Goal: Task Accomplishment & Management: Manage account settings

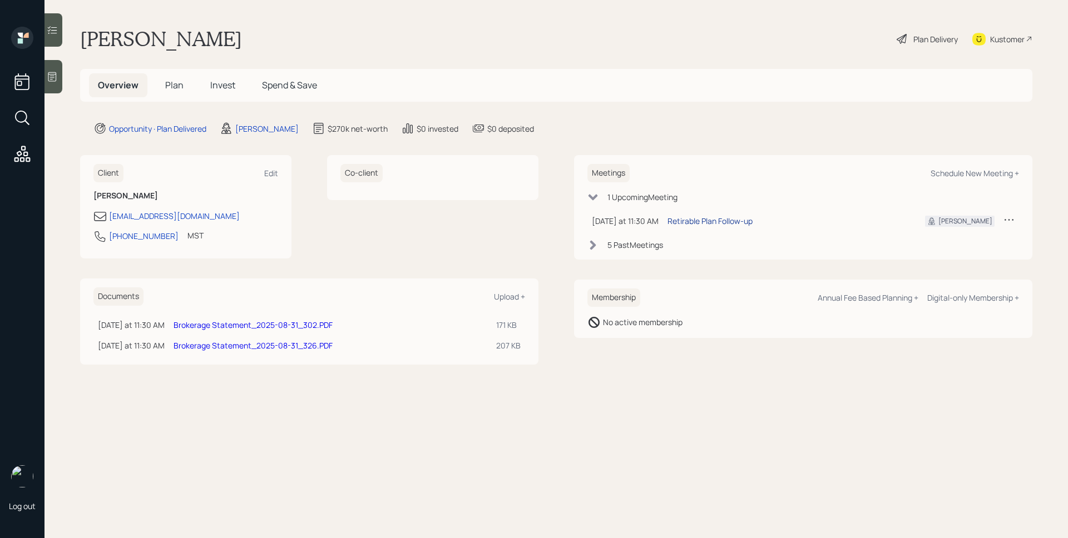
click at [734, 218] on div "Retirable Plan Follow-up" at bounding box center [709, 221] width 85 height 12
click at [932, 44] on div "Plan Delivery" at bounding box center [935, 39] width 44 height 12
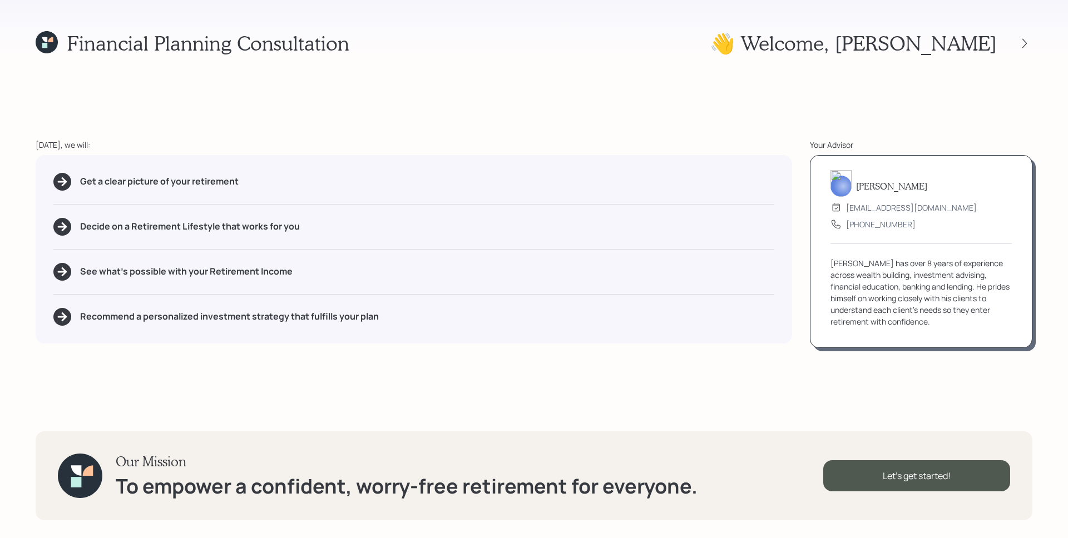
click at [643, 209] on div "Get a clear picture of your retirement Decide on a Retirement Lifestyle that wo…" at bounding box center [414, 249] width 756 height 189
click at [536, 126] on div "Financial Planning Consultation 👋 Welcome , [PERSON_NAME] [DATE], we will: Get …" at bounding box center [534, 269] width 1068 height 538
click at [1021, 42] on icon at bounding box center [1024, 43] width 11 height 11
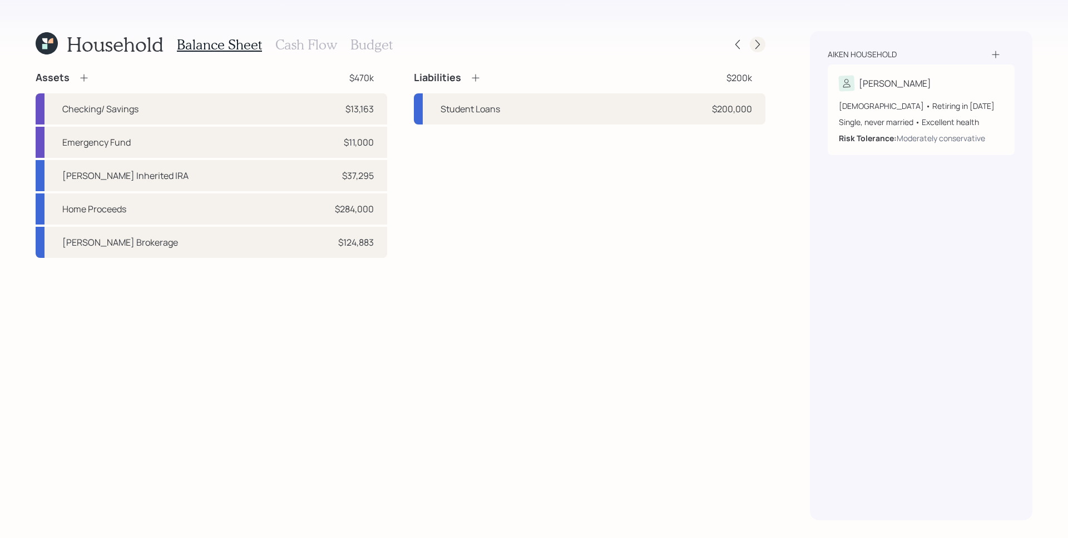
click at [759, 41] on icon at bounding box center [757, 44] width 11 height 11
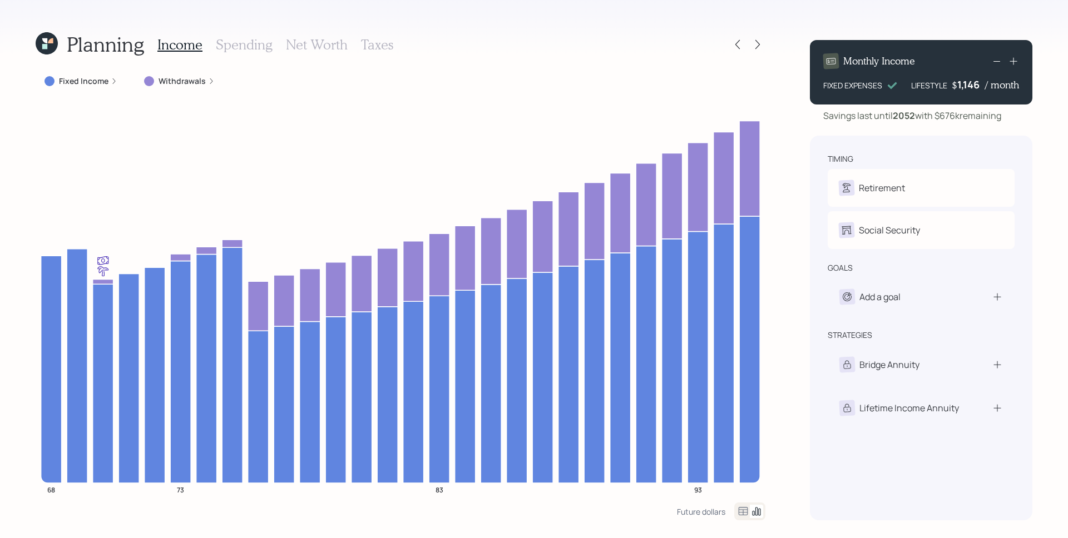
drag, startPoint x: 187, startPoint y: 79, endPoint x: 185, endPoint y: 89, distance: 10.3
click at [187, 80] on label "Withdrawals" at bounding box center [182, 81] width 47 height 11
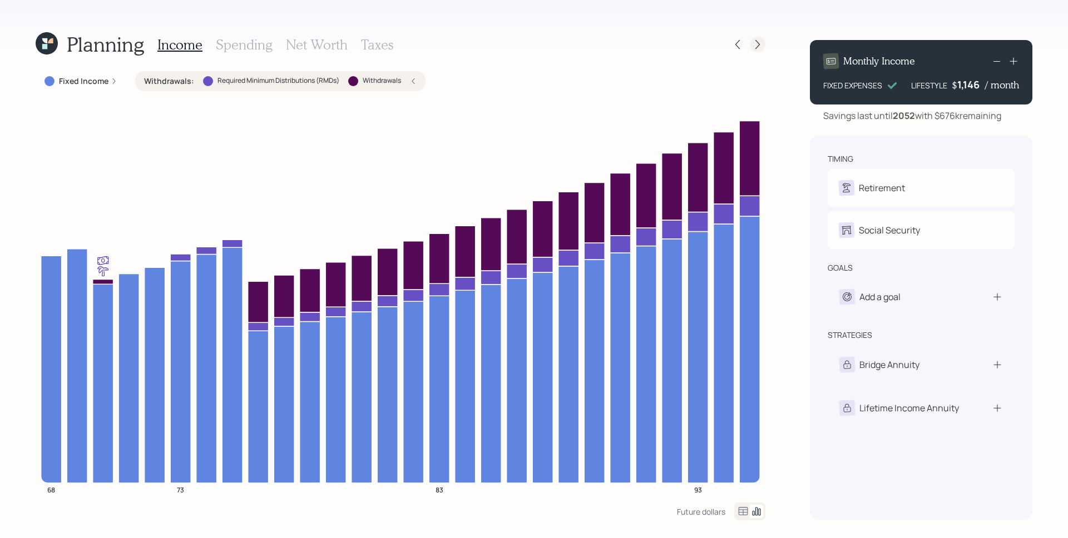
click at [761, 39] on icon at bounding box center [757, 44] width 11 height 11
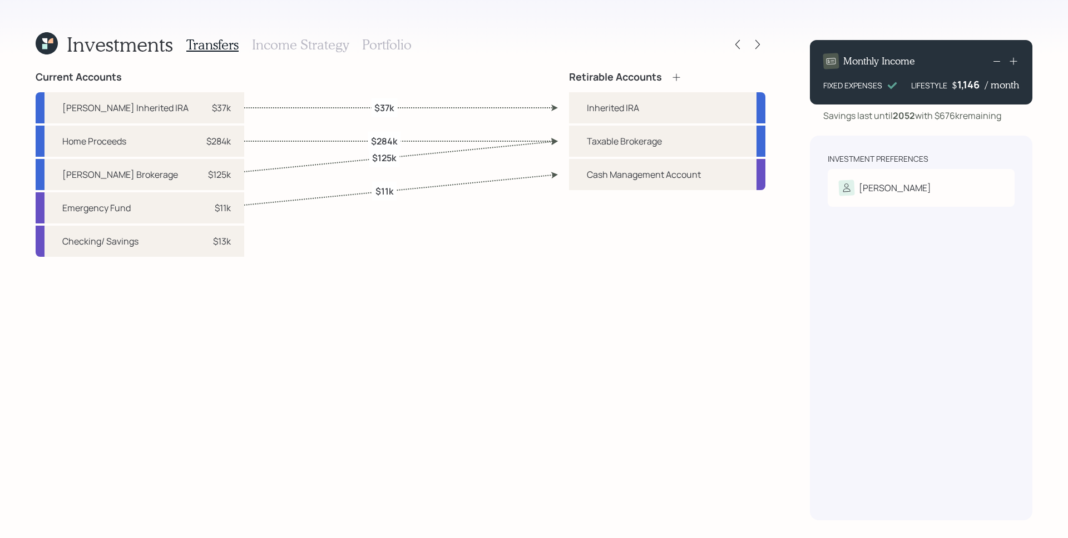
click at [309, 45] on h3 "Income Strategy" at bounding box center [300, 45] width 97 height 16
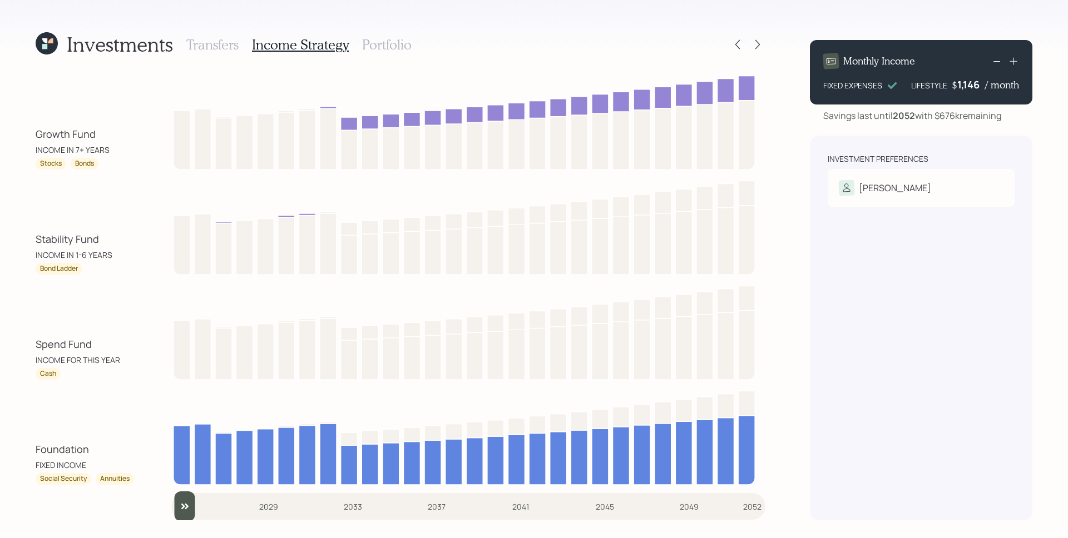
click at [377, 50] on h3 "Portfolio" at bounding box center [387, 45] width 50 height 16
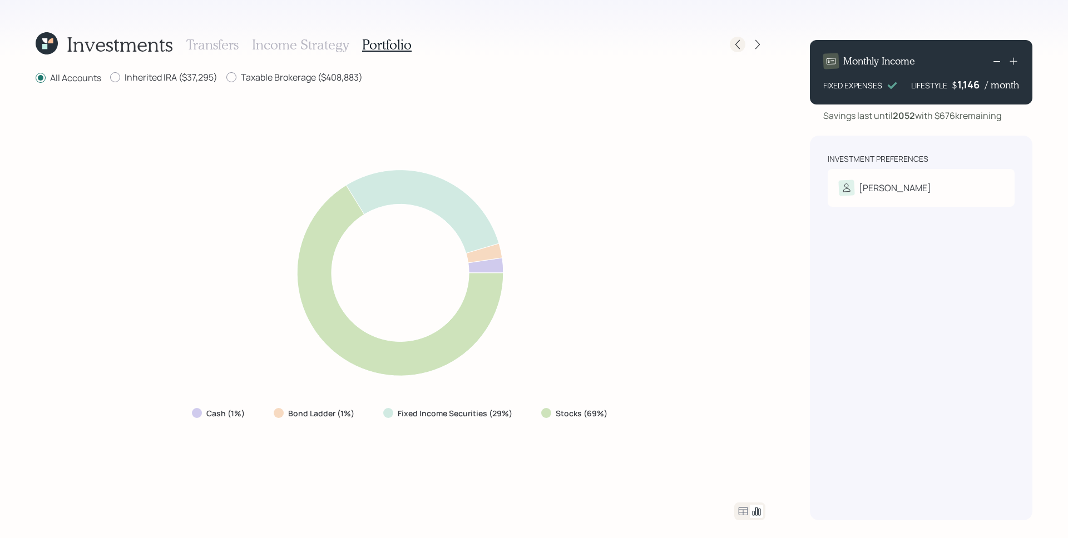
click at [742, 43] on icon at bounding box center [737, 44] width 11 height 11
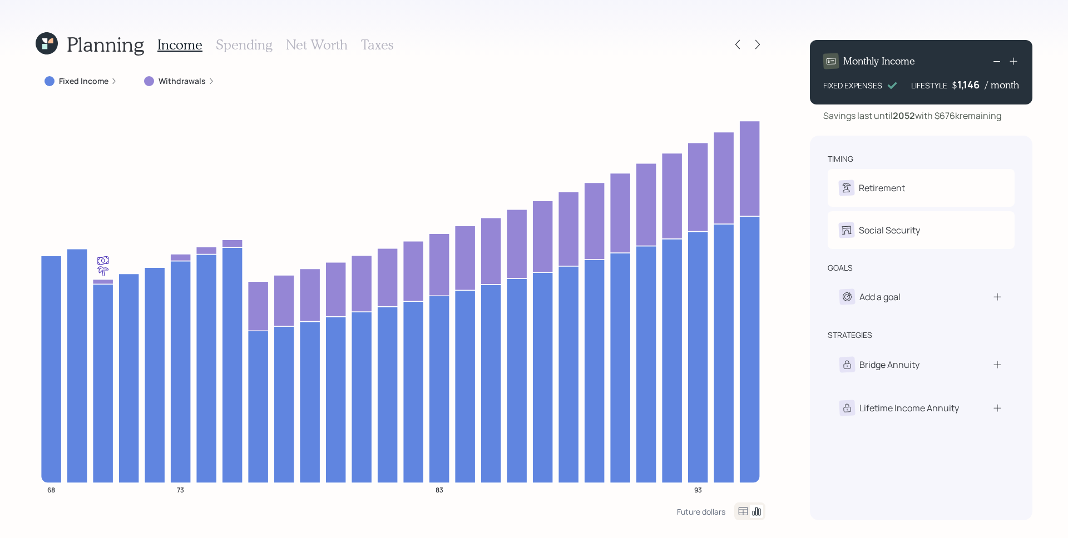
click at [98, 80] on label "Fixed Income" at bounding box center [84, 81] width 50 height 11
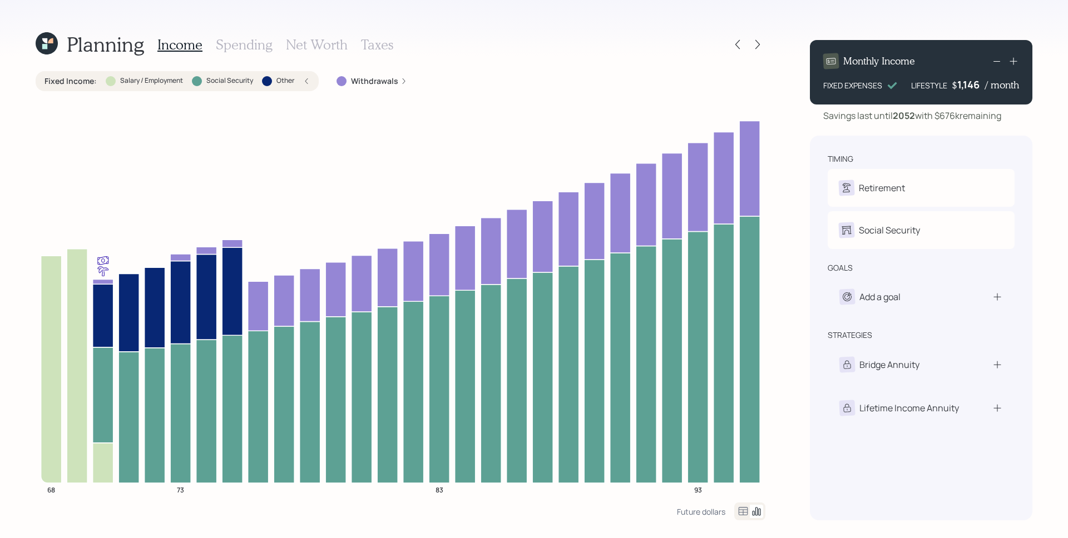
click at [388, 48] on h3 "Taxes" at bounding box center [377, 45] width 32 height 16
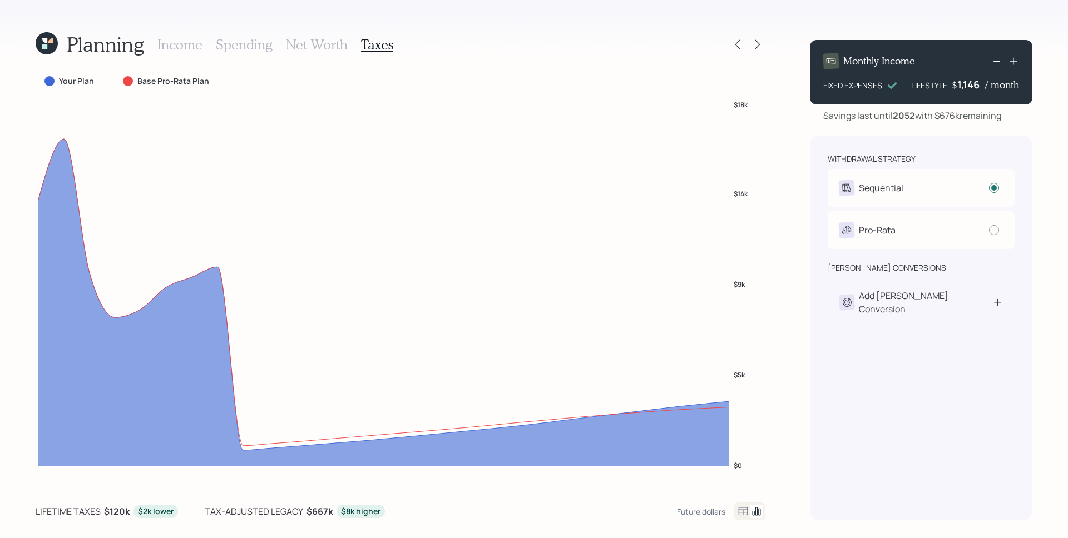
click at [182, 48] on h3 "Income" at bounding box center [179, 45] width 45 height 16
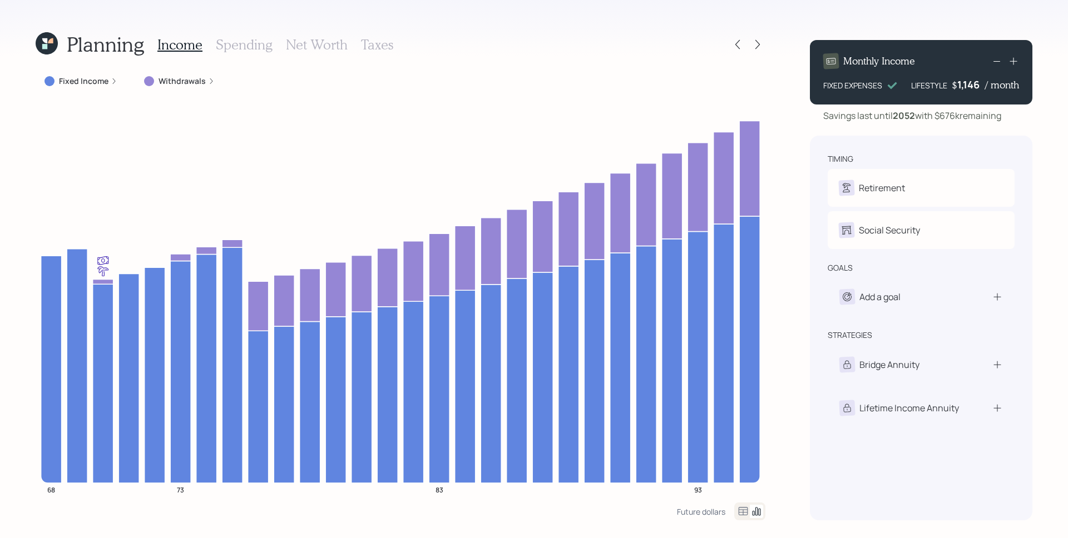
click at [113, 83] on icon at bounding box center [114, 81] width 7 height 7
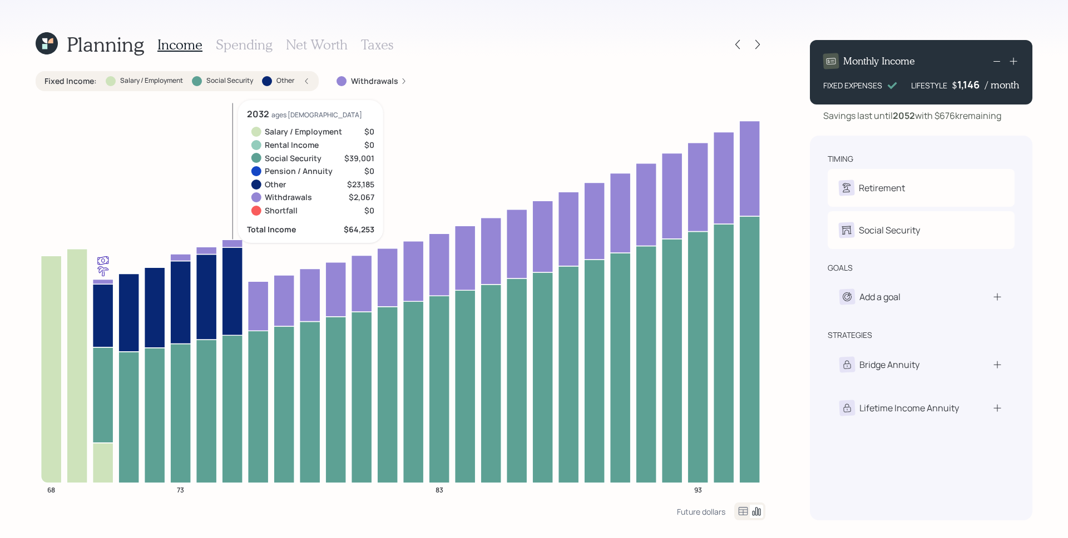
click at [239, 283] on icon at bounding box center [232, 292] width 21 height 88
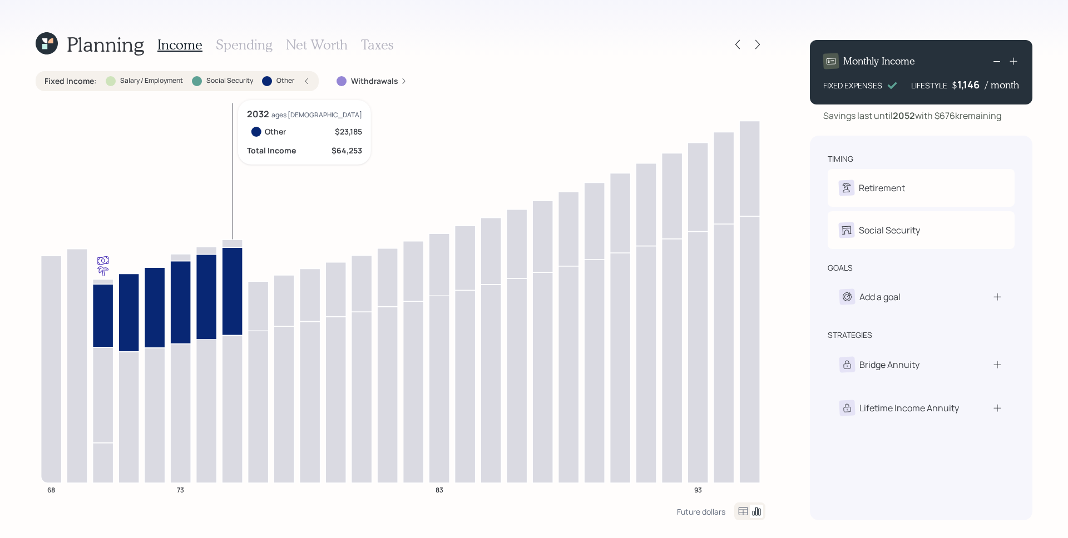
click at [238, 283] on icon at bounding box center [232, 292] width 21 height 88
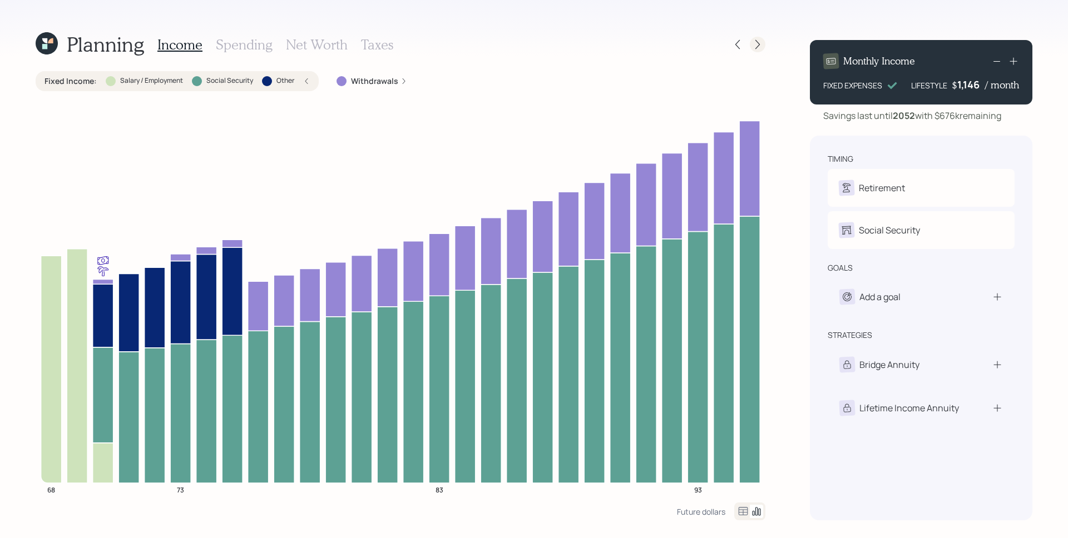
click at [764, 47] on div at bounding box center [758, 45] width 16 height 16
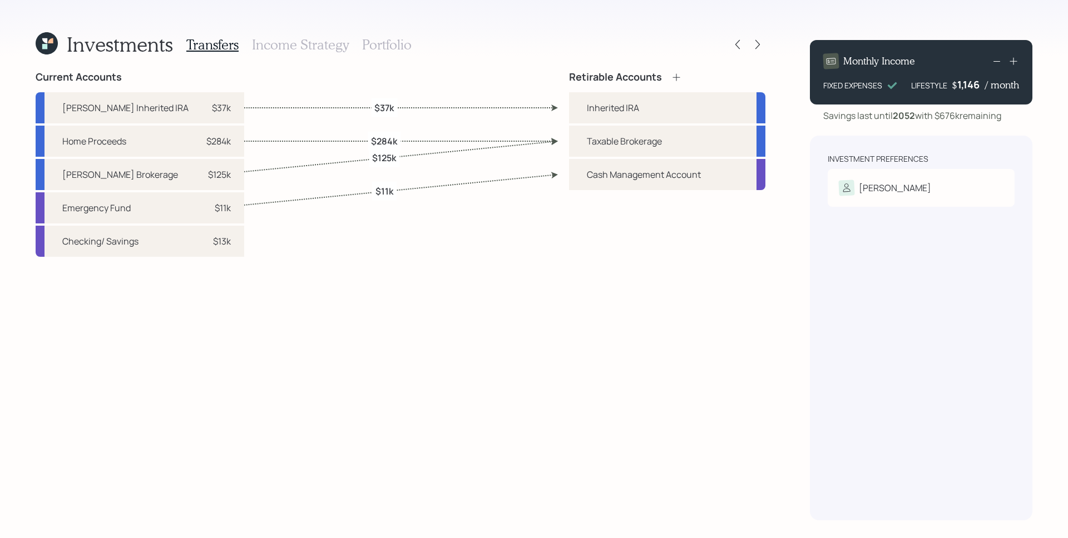
click at [369, 47] on h3 "Portfolio" at bounding box center [387, 45] width 50 height 16
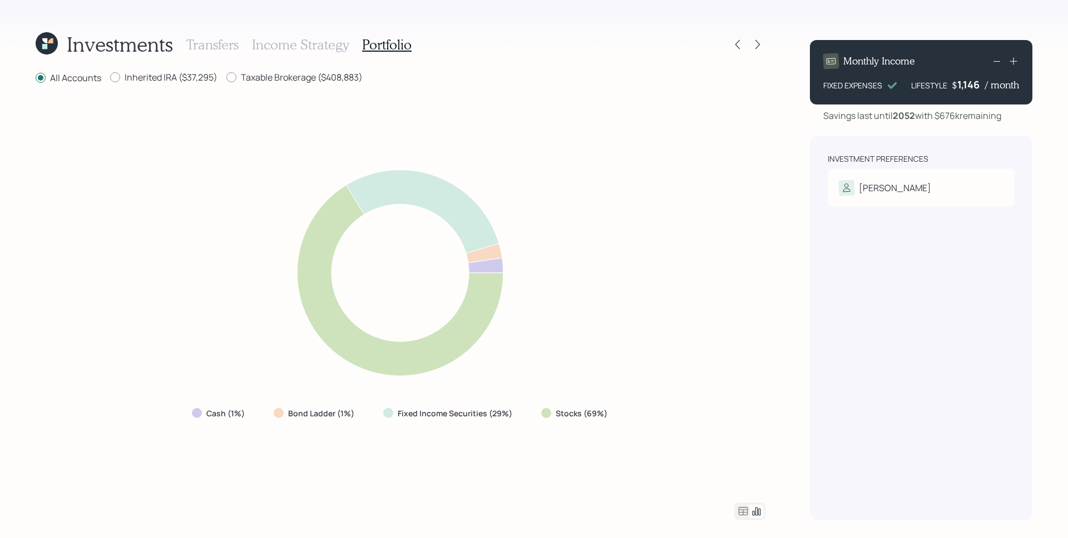
click at [746, 513] on icon at bounding box center [742, 511] width 13 height 13
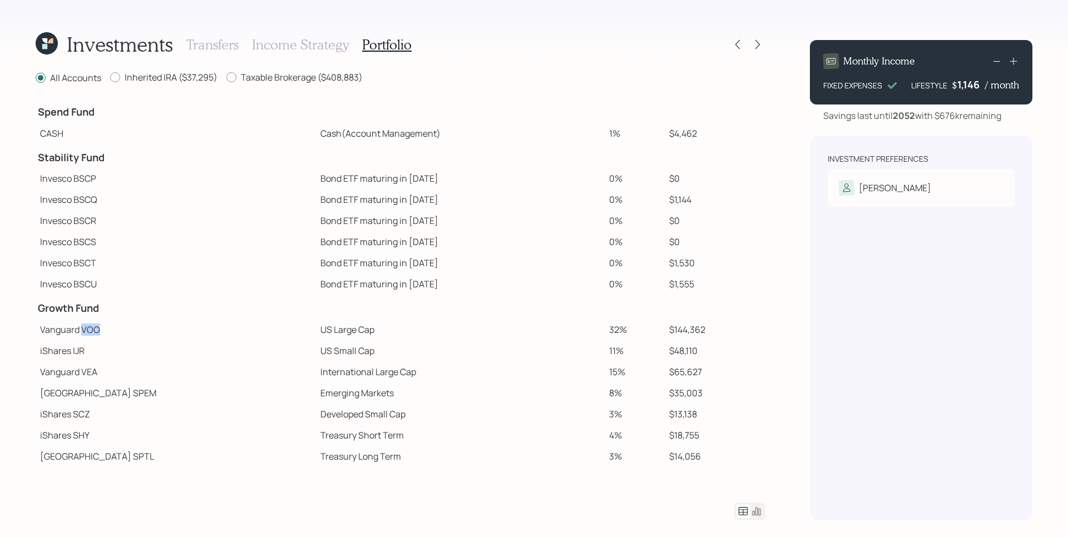
drag, startPoint x: 81, startPoint y: 330, endPoint x: 101, endPoint y: 332, distance: 20.6
click at [101, 332] on td "Vanguard VOO" at bounding box center [176, 329] width 280 height 21
copy td "VOO"
click at [612, 209] on td "0%" at bounding box center [635, 199] width 60 height 21
click at [745, 38] on div at bounding box center [748, 45] width 36 height 16
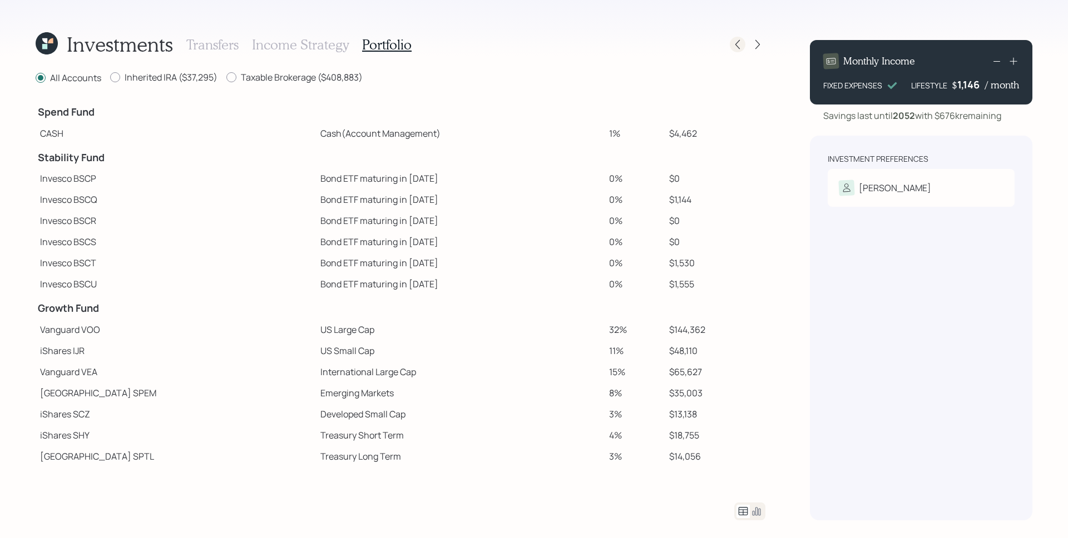
click at [743, 39] on icon at bounding box center [737, 44] width 11 height 11
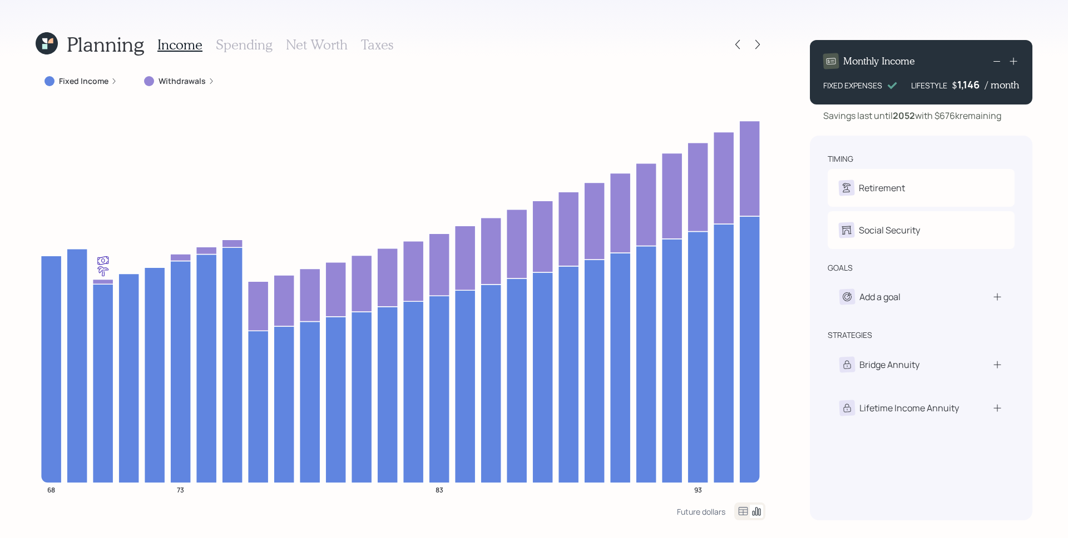
click at [101, 82] on label "Fixed Income" at bounding box center [84, 81] width 50 height 11
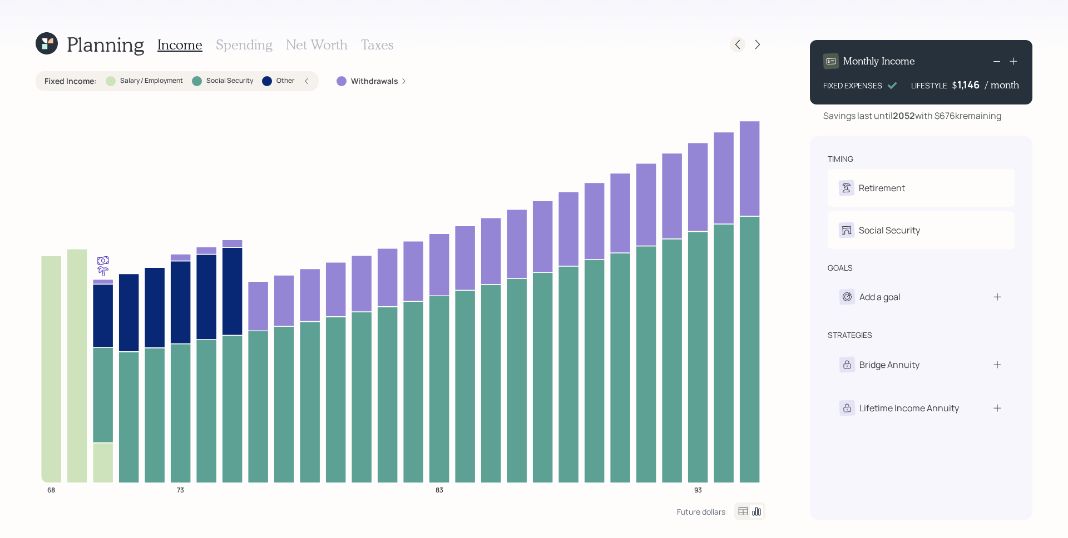
click at [741, 45] on icon at bounding box center [737, 44] width 11 height 11
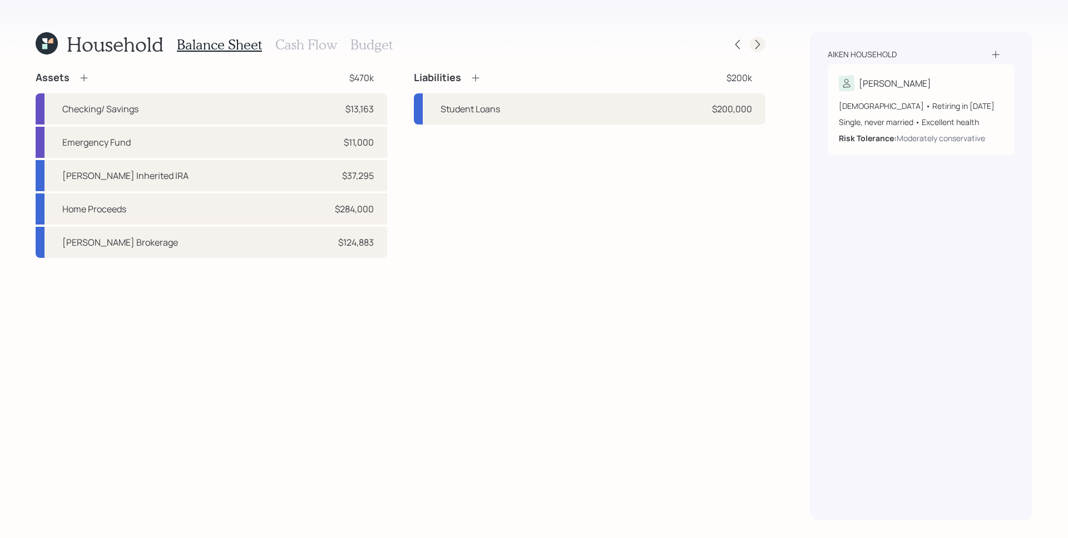
click at [763, 39] on icon at bounding box center [757, 44] width 11 height 11
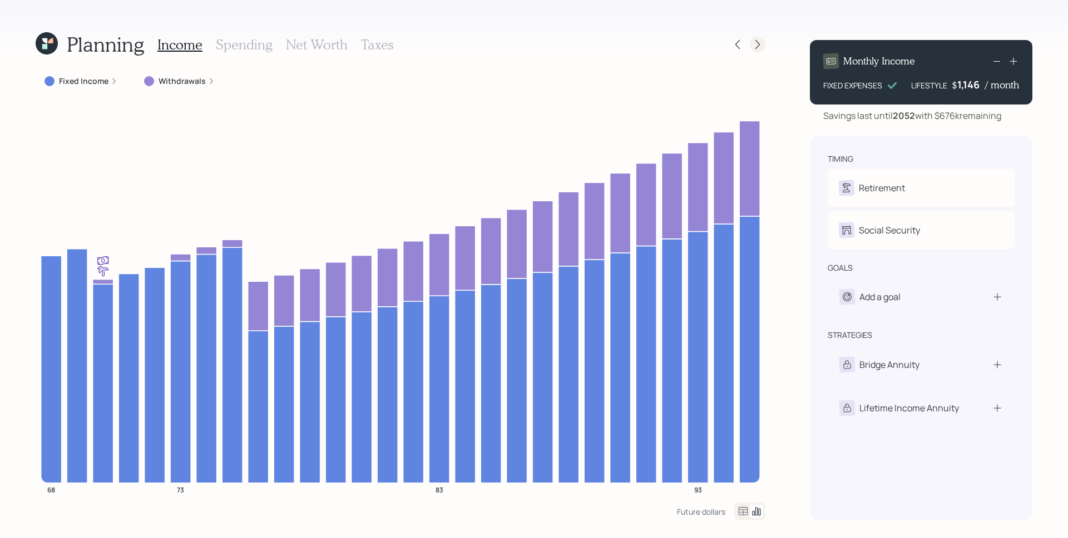
click at [758, 49] on icon at bounding box center [757, 44] width 11 height 11
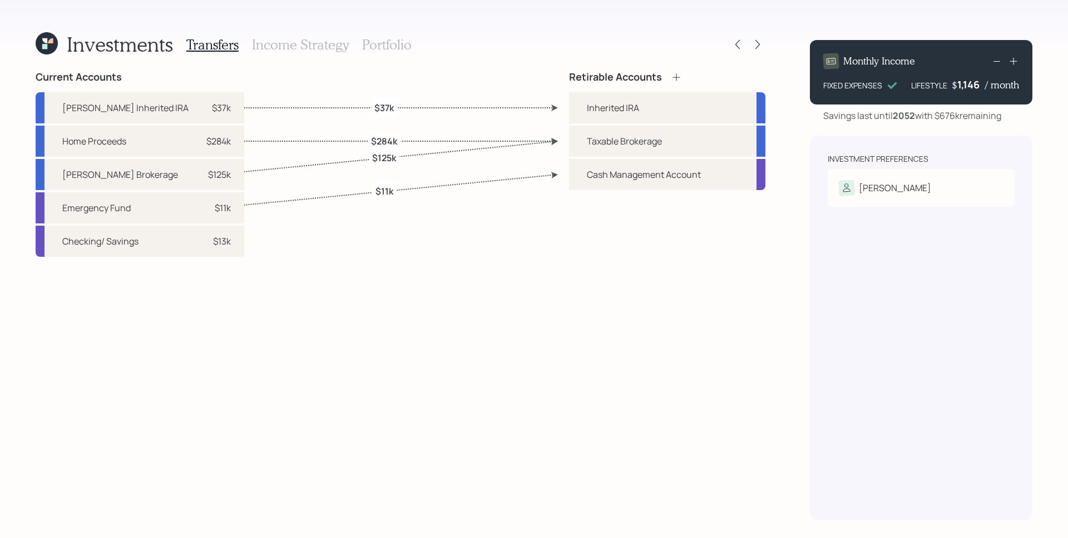
click at [507, 257] on div "Current Accounts [PERSON_NAME] Inherited IRA $37k Home Proceeds $284k [PERSON_N…" at bounding box center [401, 295] width 730 height 449
click at [740, 44] on icon at bounding box center [737, 44] width 11 height 11
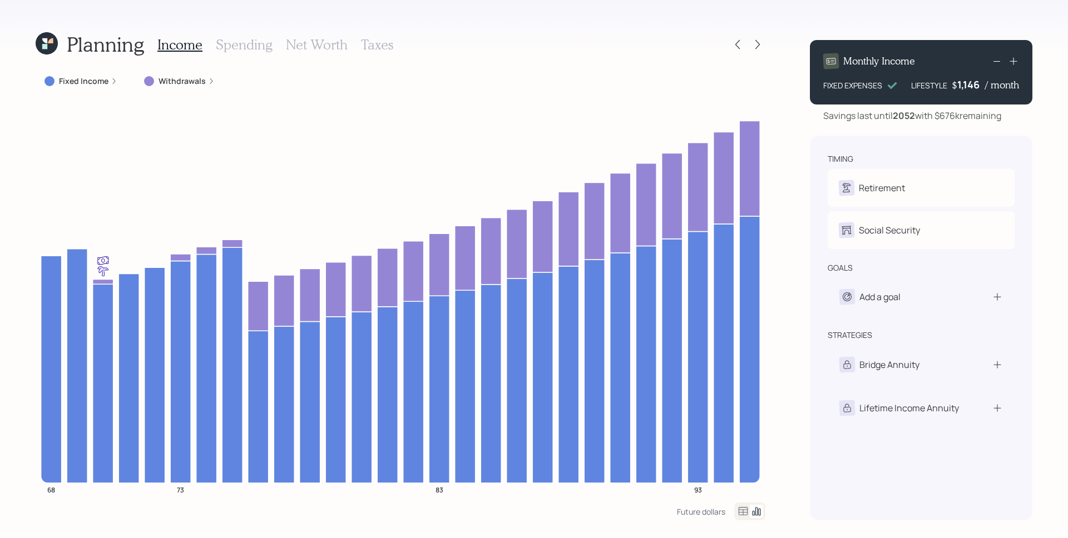
click at [236, 40] on h3 "Spending" at bounding box center [244, 45] width 57 height 16
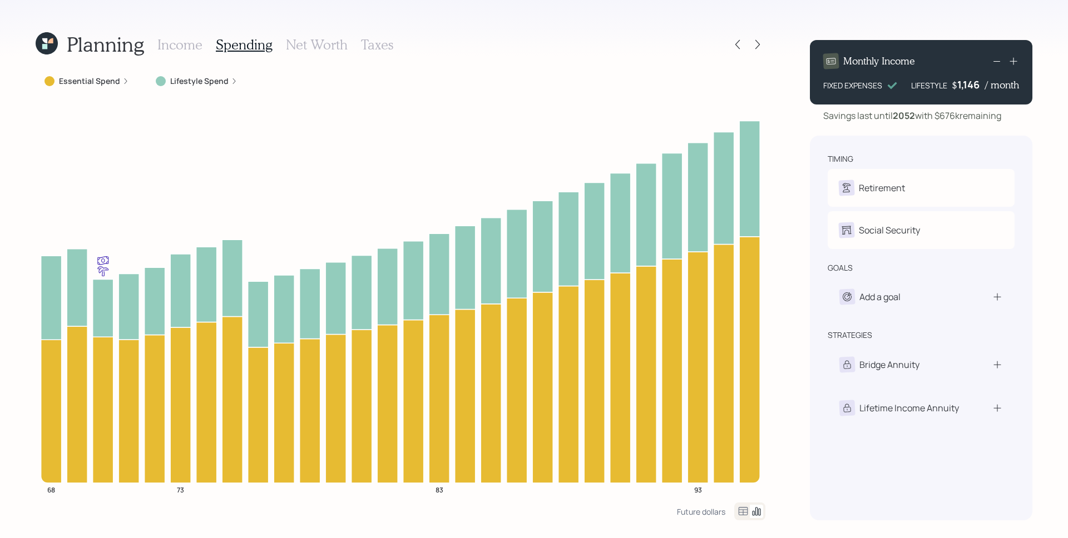
click at [116, 80] on label "Essential Spend" at bounding box center [89, 81] width 61 height 11
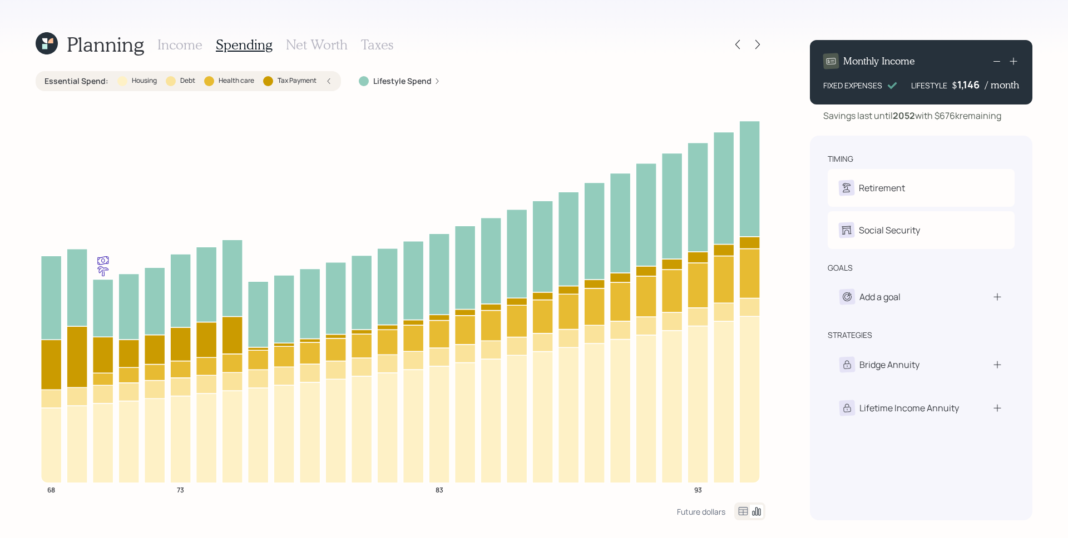
click at [394, 83] on label "Lifestyle Spend" at bounding box center [402, 81] width 58 height 11
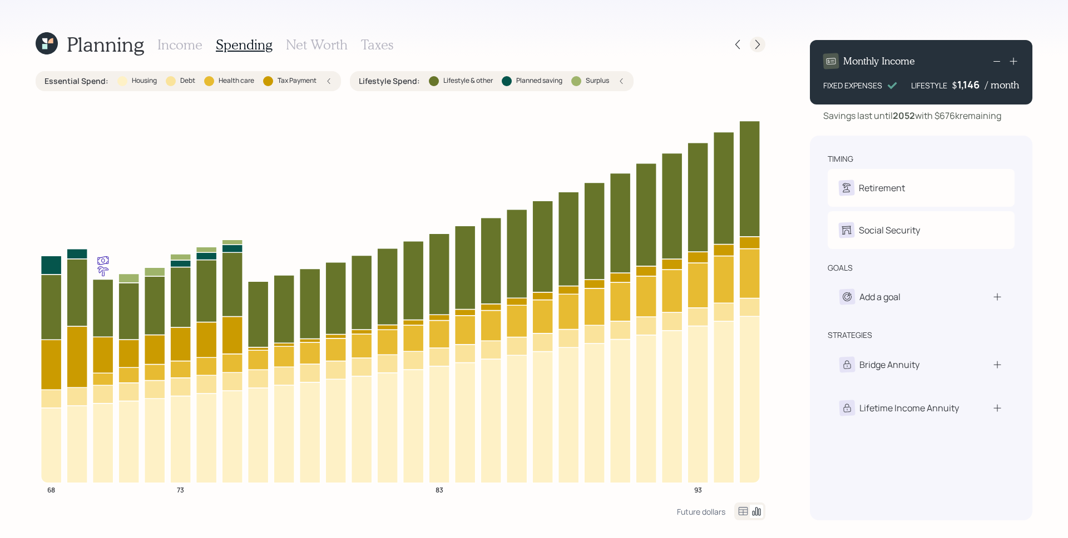
click at [763, 46] on div at bounding box center [758, 45] width 16 height 16
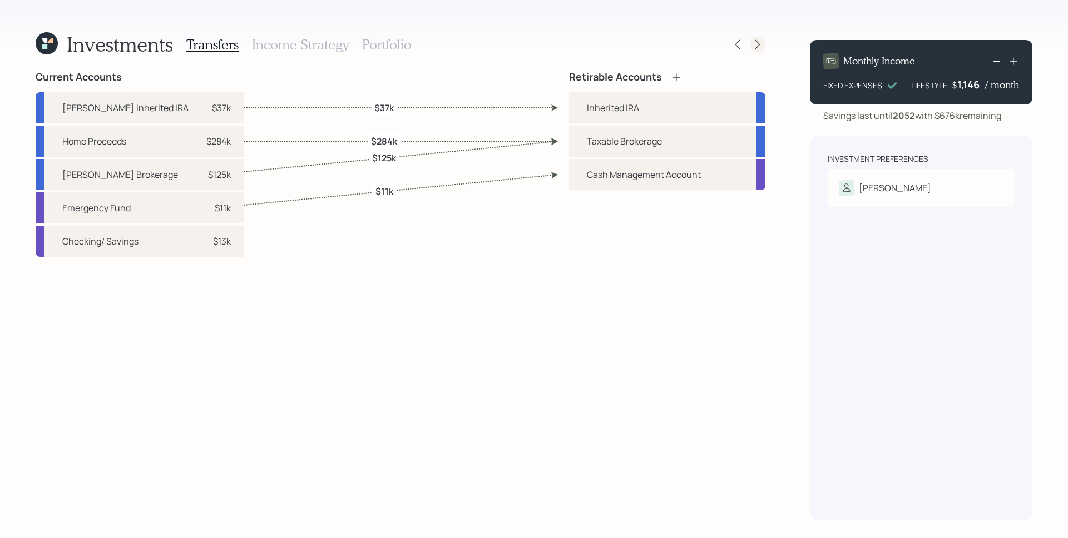
click at [752, 45] on icon at bounding box center [757, 44] width 11 height 11
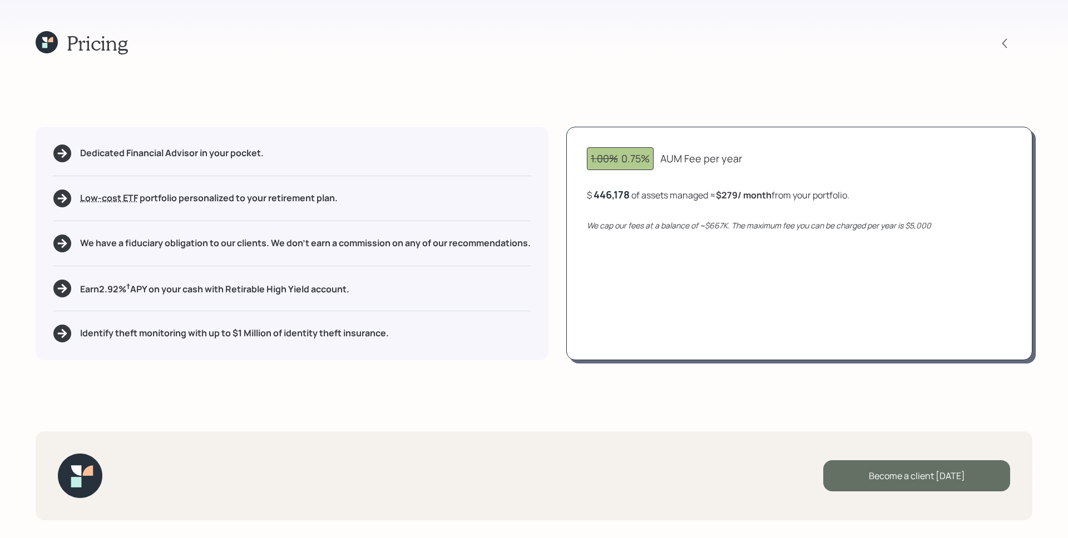
click at [931, 474] on div "Become a client [DATE]" at bounding box center [916, 476] width 187 height 31
click at [928, 477] on div "Go to Altruist" at bounding box center [916, 476] width 187 height 31
click at [41, 46] on icon at bounding box center [47, 42] width 22 height 22
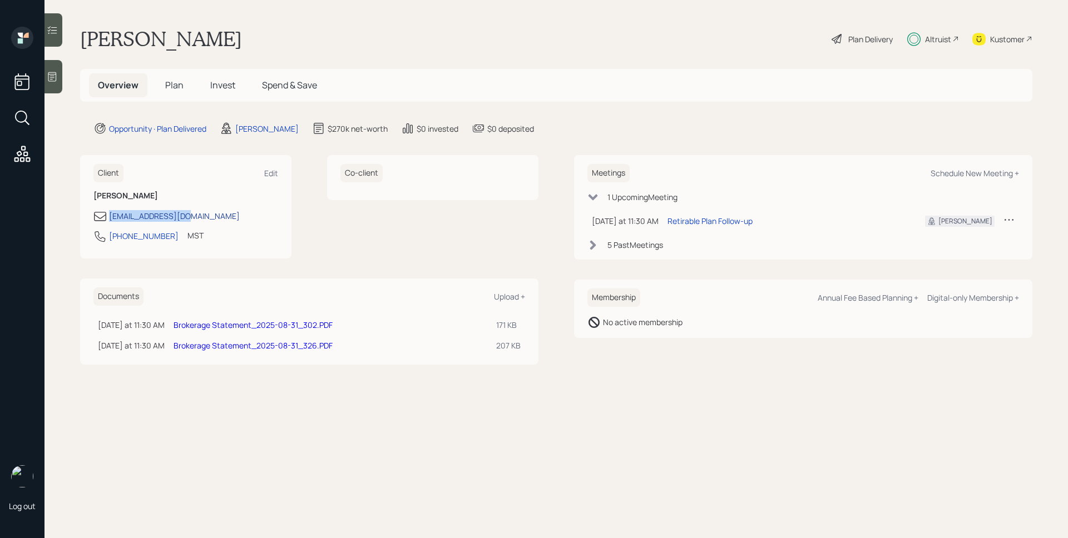
drag, startPoint x: 200, startPoint y: 218, endPoint x: 110, endPoint y: 220, distance: 90.7
click at [110, 220] on div "[EMAIL_ADDRESS][DOMAIN_NAME]" at bounding box center [185, 216] width 185 height 13
copy div "[EMAIL_ADDRESS][DOMAIN_NAME]"
drag, startPoint x: 156, startPoint y: 237, endPoint x: 104, endPoint y: 242, distance: 52.5
click at [104, 242] on div "[PHONE_NUMBER]" at bounding box center [135, 236] width 85 height 13
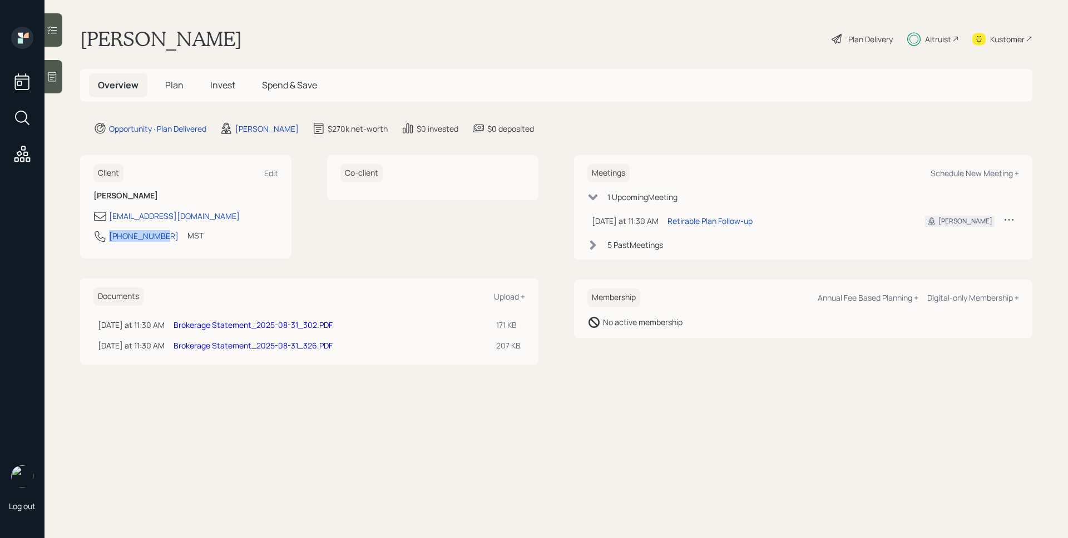
copy div "[PHONE_NUMBER]"
click at [180, 82] on span "Plan" at bounding box center [174, 85] width 18 height 12
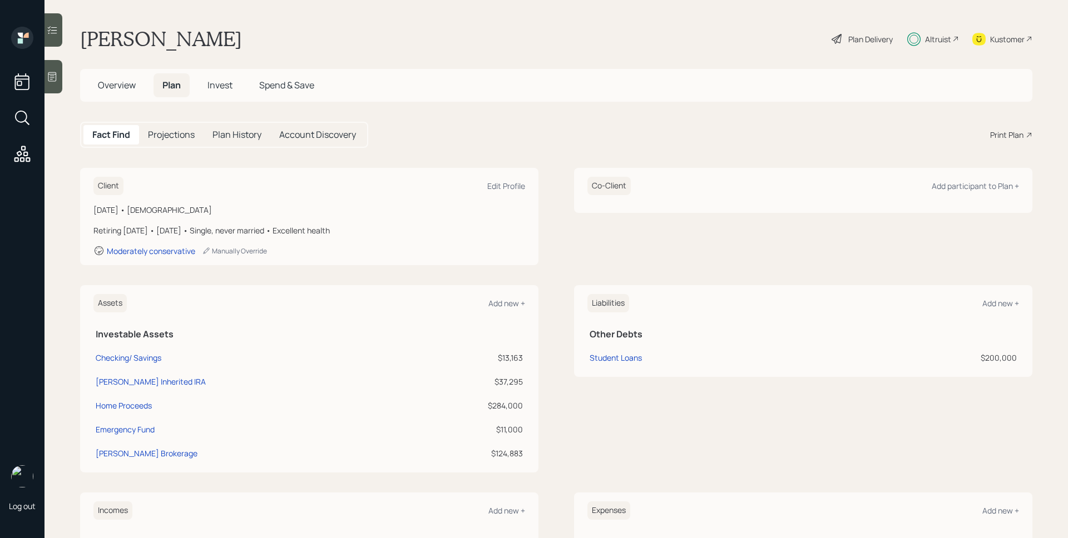
click at [224, 71] on div "Overview Plan Invest Spend & Save" at bounding box center [556, 85] width 952 height 33
click at [225, 78] on h5 "Invest" at bounding box center [220, 85] width 43 height 24
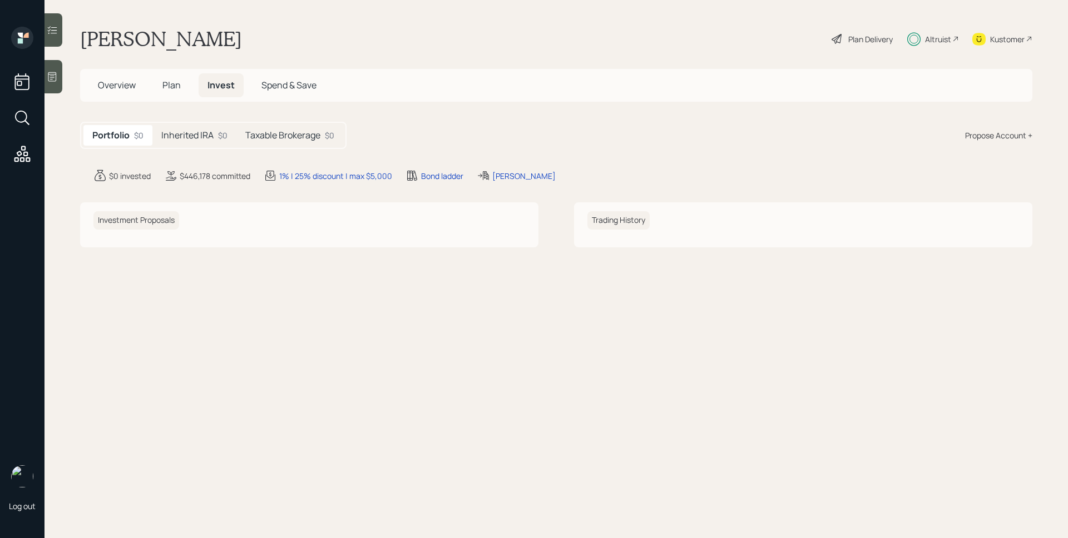
click at [295, 132] on h5 "Taxable Brokerage" at bounding box center [282, 135] width 75 height 11
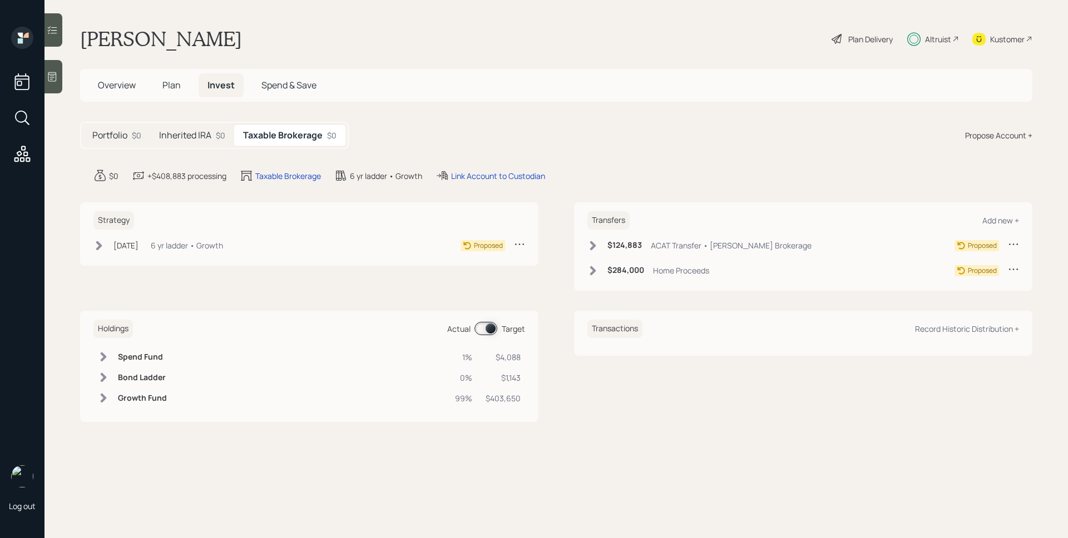
click at [192, 132] on h5 "Inherited IRA" at bounding box center [185, 135] width 52 height 11
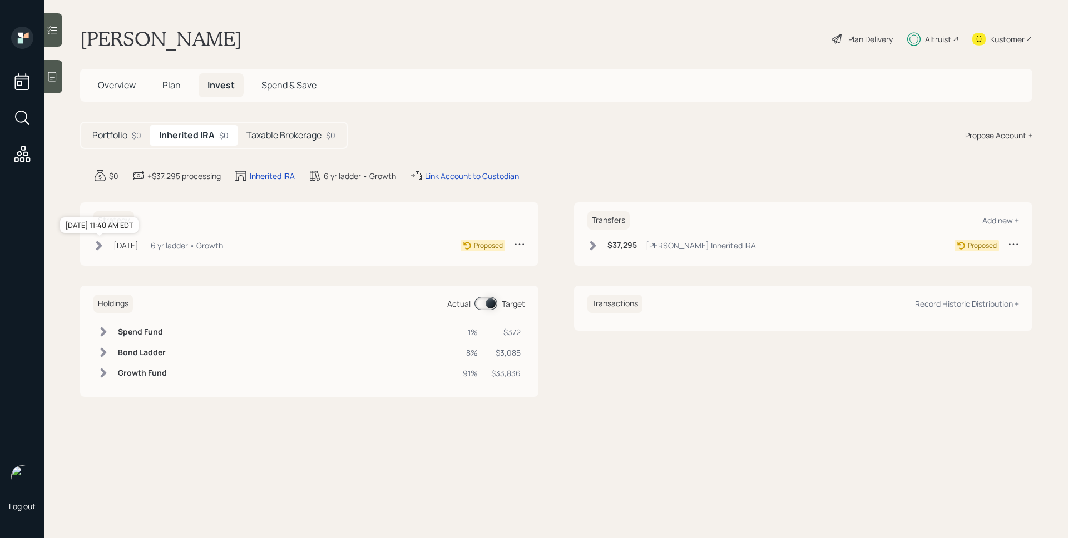
click at [138, 244] on div "[DATE]" at bounding box center [125, 246] width 25 height 12
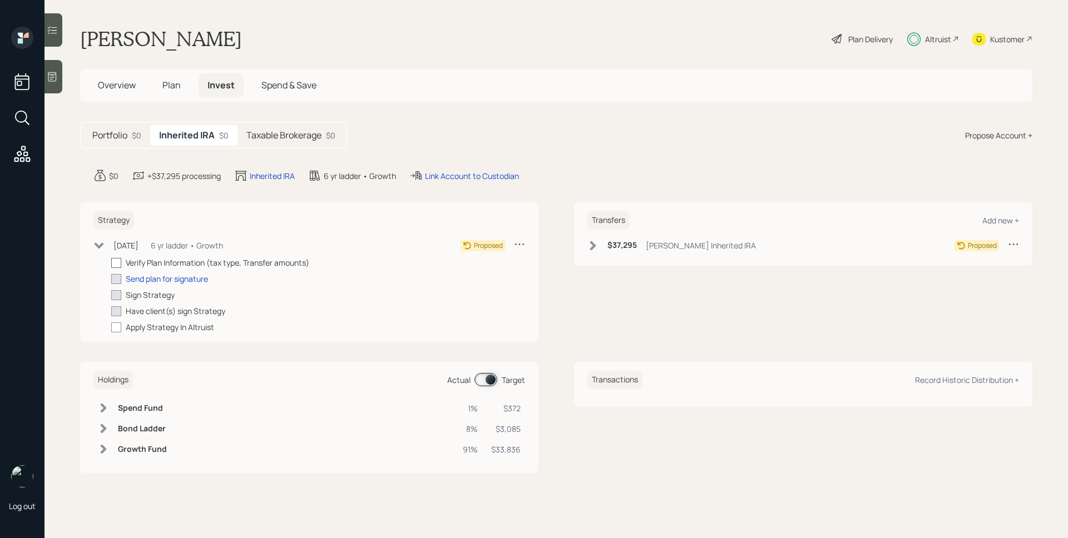
click at [117, 264] on div at bounding box center [116, 263] width 10 height 10
click at [111, 263] on input "checkbox" at bounding box center [111, 263] width 1 height 1
checkbox input "true"
click at [195, 279] on div "Send plan for signature" at bounding box center [167, 279] width 82 height 12
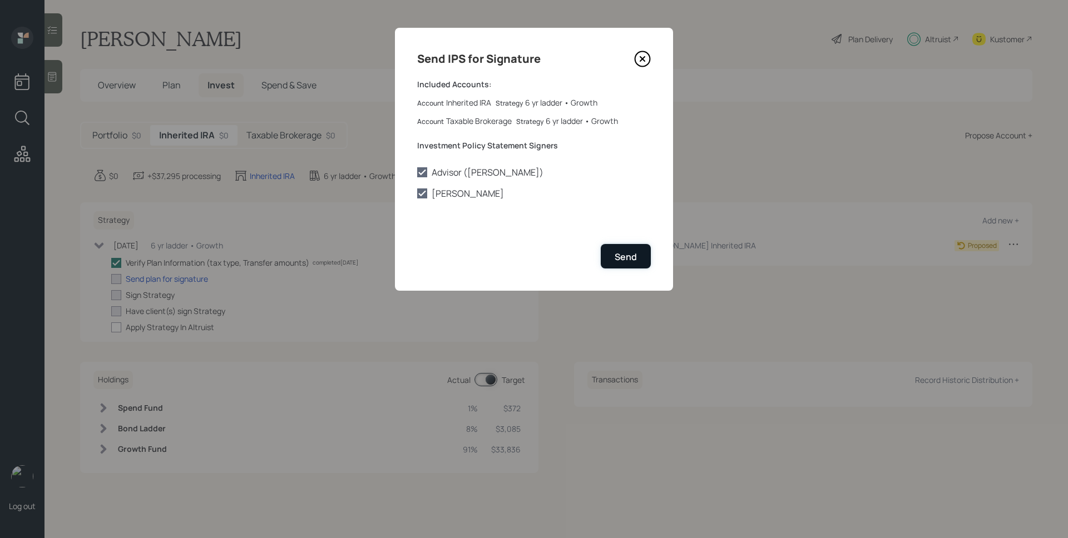
click at [629, 256] on div "Send" at bounding box center [626, 257] width 22 height 12
checkbox input "true"
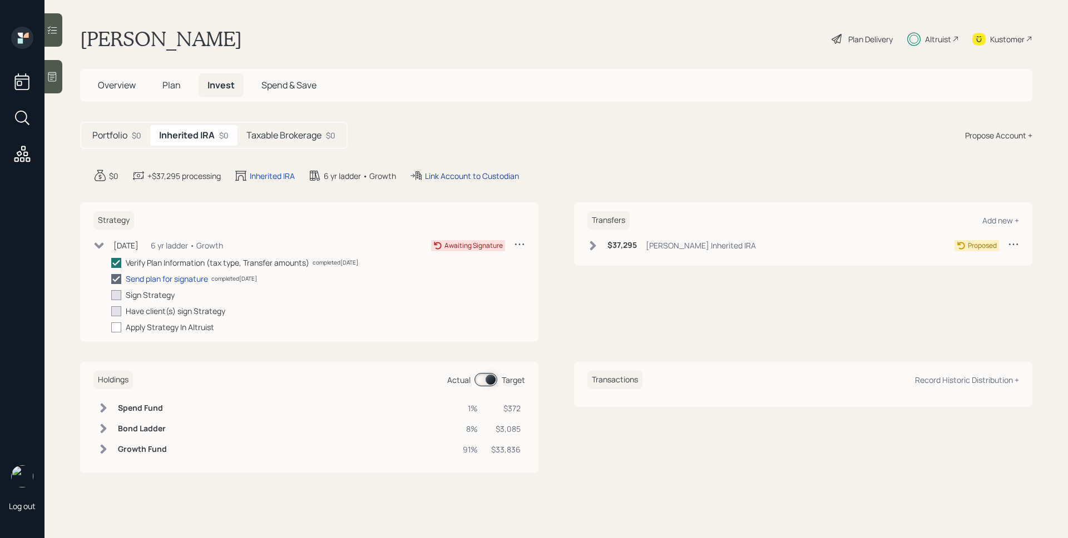
click at [493, 175] on div "Link Account to Custodian" at bounding box center [472, 176] width 94 height 12
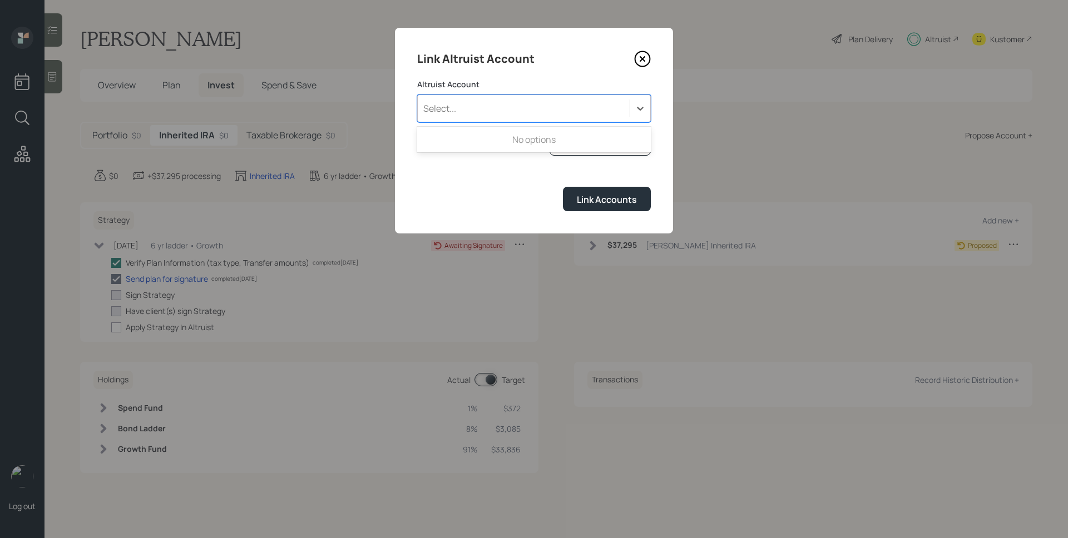
click at [540, 107] on div "Select..." at bounding box center [524, 108] width 212 height 19
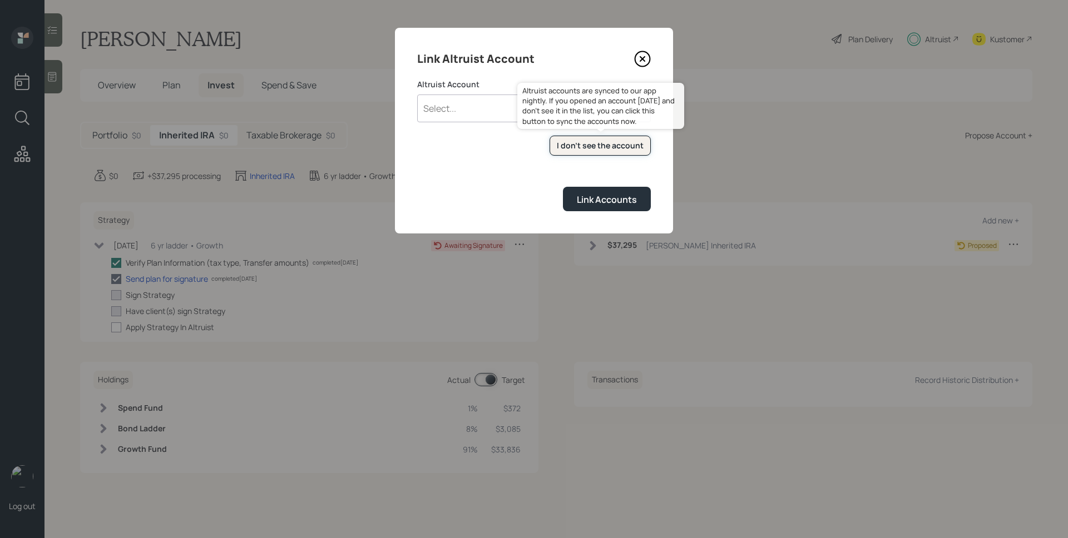
click at [586, 149] on div "I don't see the account" at bounding box center [600, 145] width 87 height 11
checkbox input "true"
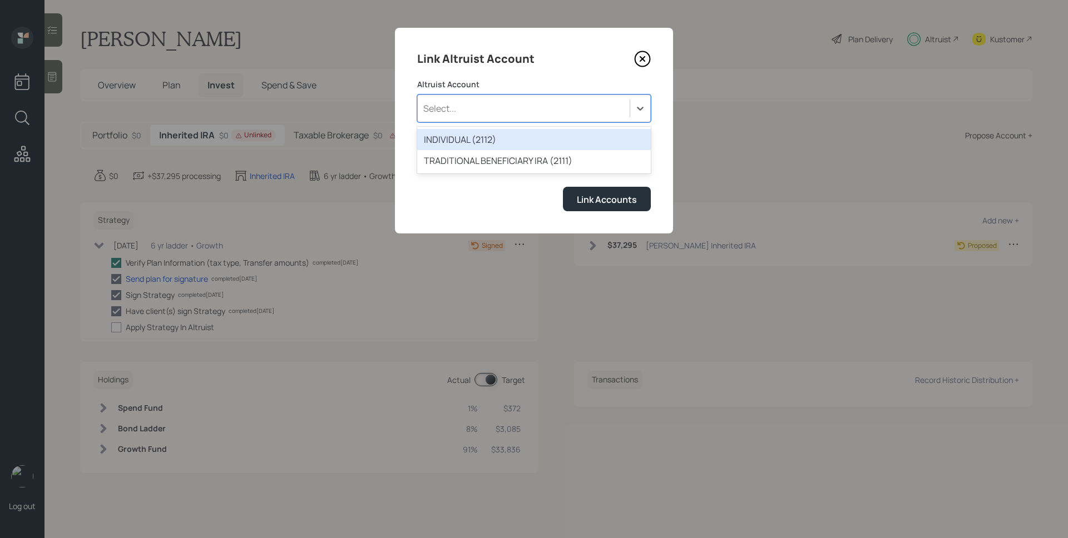
click at [484, 103] on div "Select..." at bounding box center [524, 108] width 212 height 19
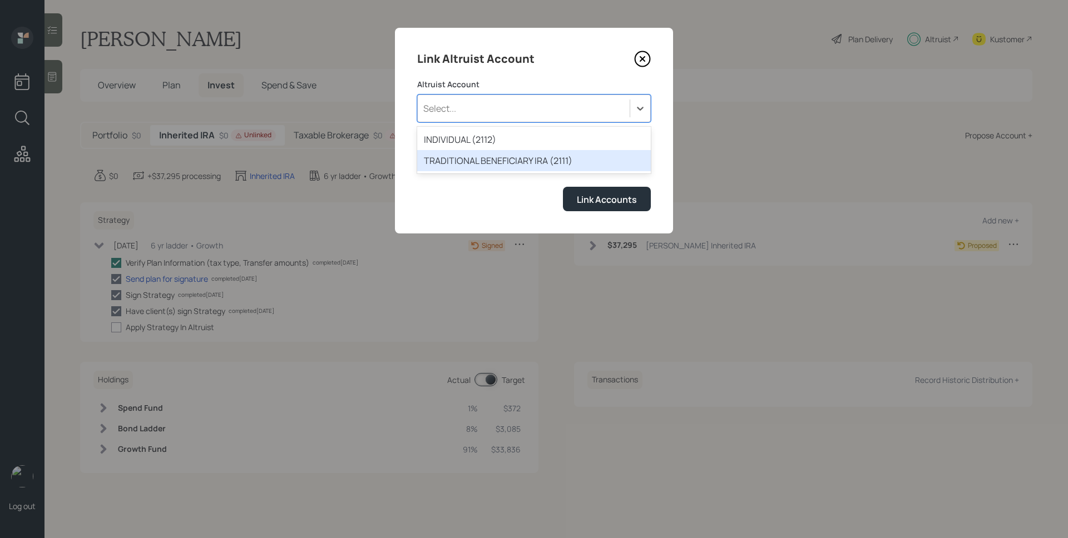
click at [484, 160] on div "TRADITIONAL BENEFICIARY IRA (2111)" at bounding box center [534, 160] width 234 height 21
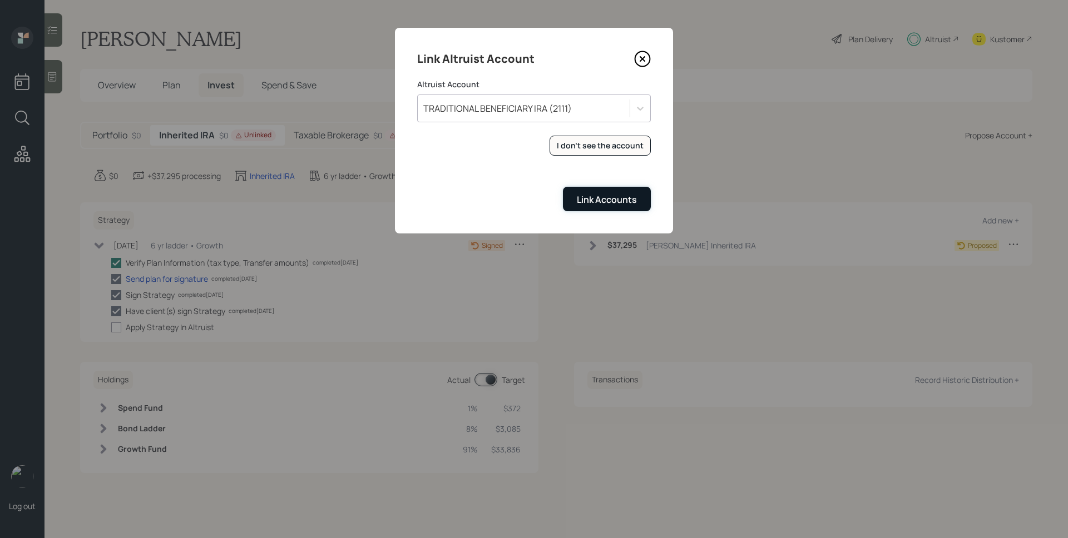
click at [583, 204] on div "Link Accounts" at bounding box center [607, 200] width 60 height 12
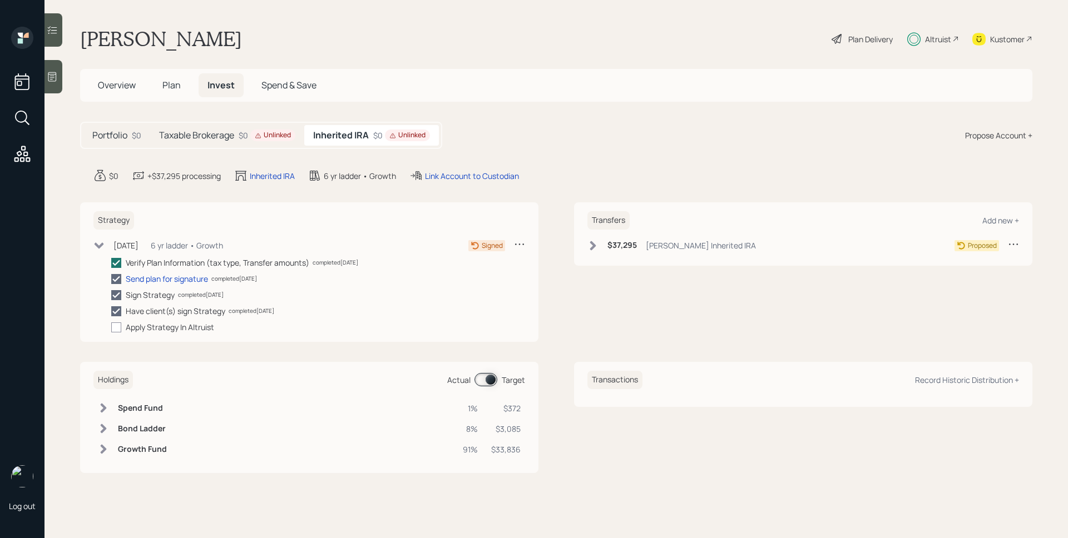
click at [235, 127] on div "Taxable Brokerage $0 Unlinked" at bounding box center [227, 135] width 154 height 21
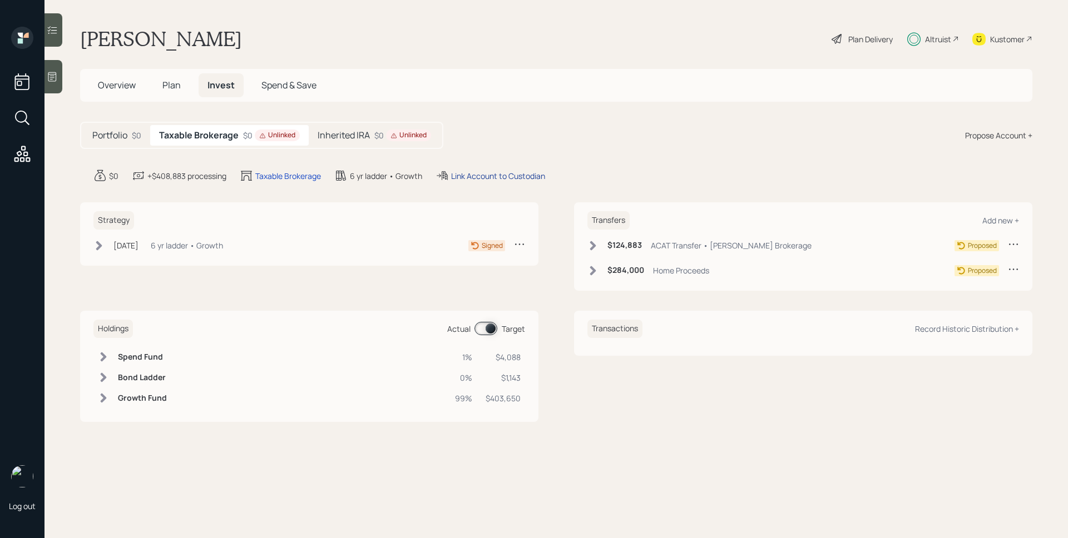
click at [477, 178] on div "Link Account to Custodian" at bounding box center [498, 176] width 94 height 12
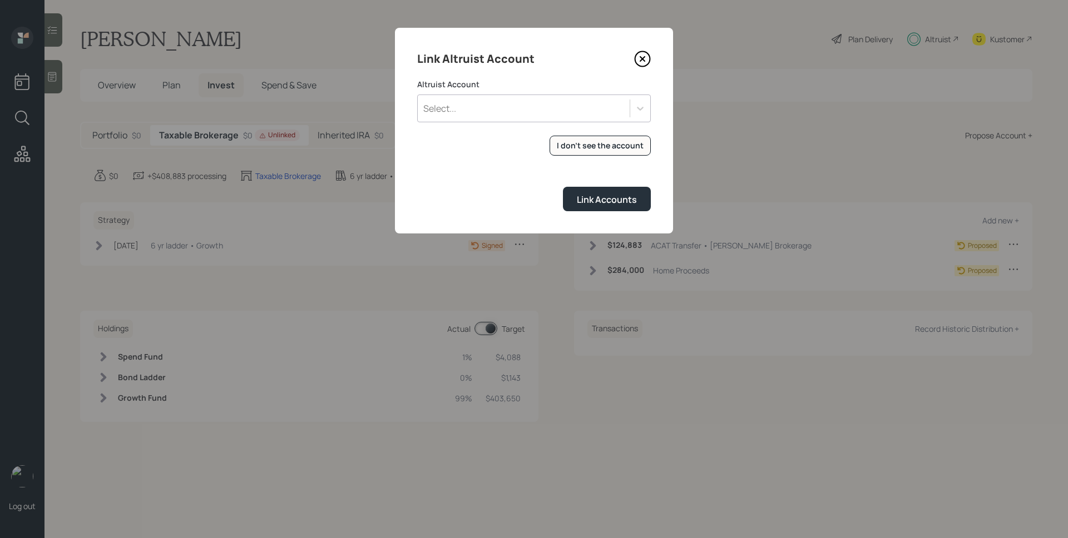
click at [546, 100] on div "Select..." at bounding box center [524, 108] width 212 height 19
click at [523, 135] on div "INDIVIDUAL (2112)" at bounding box center [534, 139] width 234 height 21
click at [601, 195] on div "Link Accounts" at bounding box center [607, 200] width 60 height 12
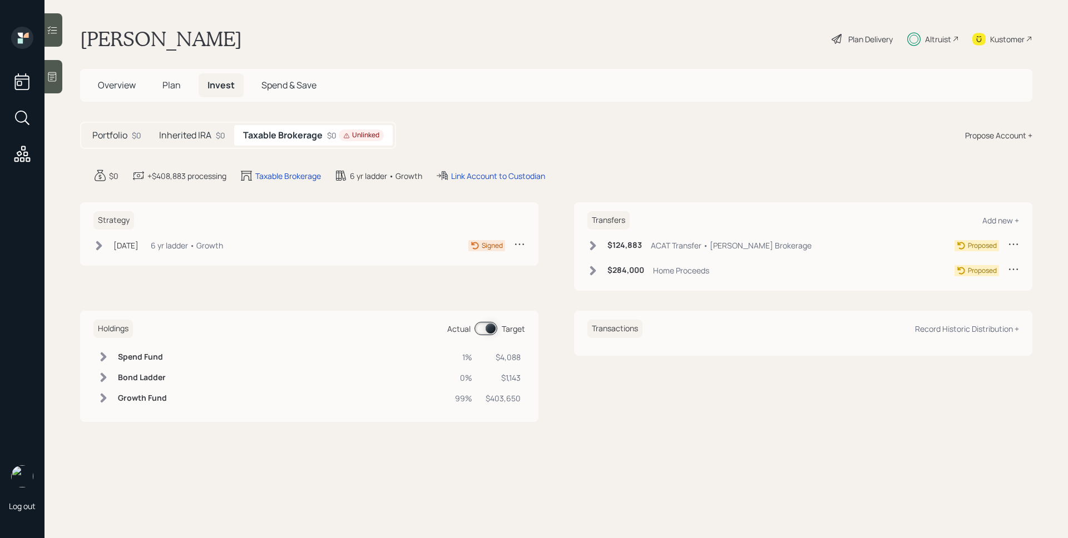
click at [333, 131] on div "$0 Unlinked" at bounding box center [355, 136] width 57 height 12
click at [493, 175] on div "Link Account to Custodian" at bounding box center [498, 176] width 94 height 12
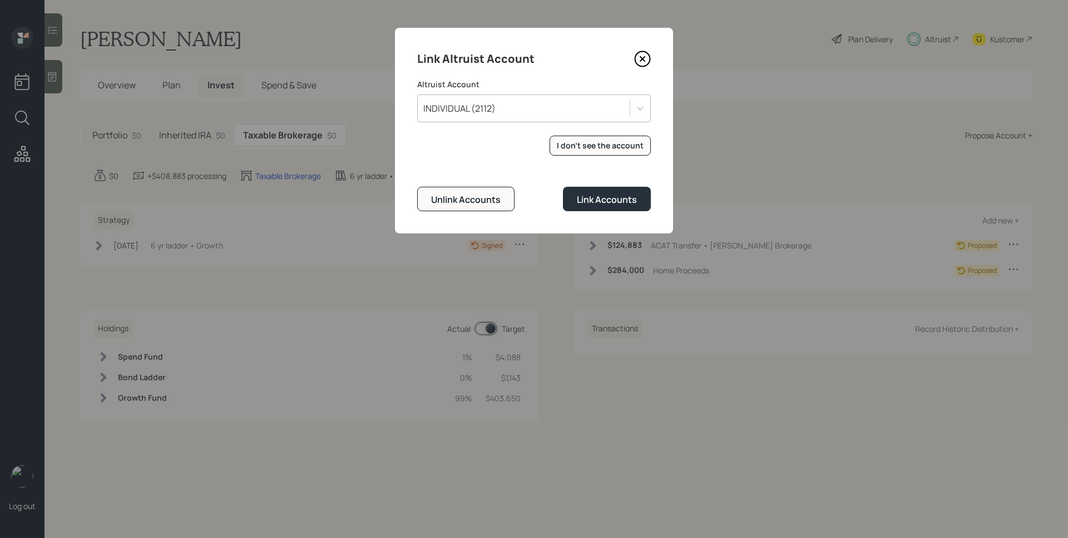
click at [606, 213] on div "Link Altruist Account Altruist Account INDIVIDUAL (2112) I don't see the accoun…" at bounding box center [534, 131] width 278 height 206
click at [605, 202] on div "Link Accounts" at bounding box center [607, 200] width 60 height 12
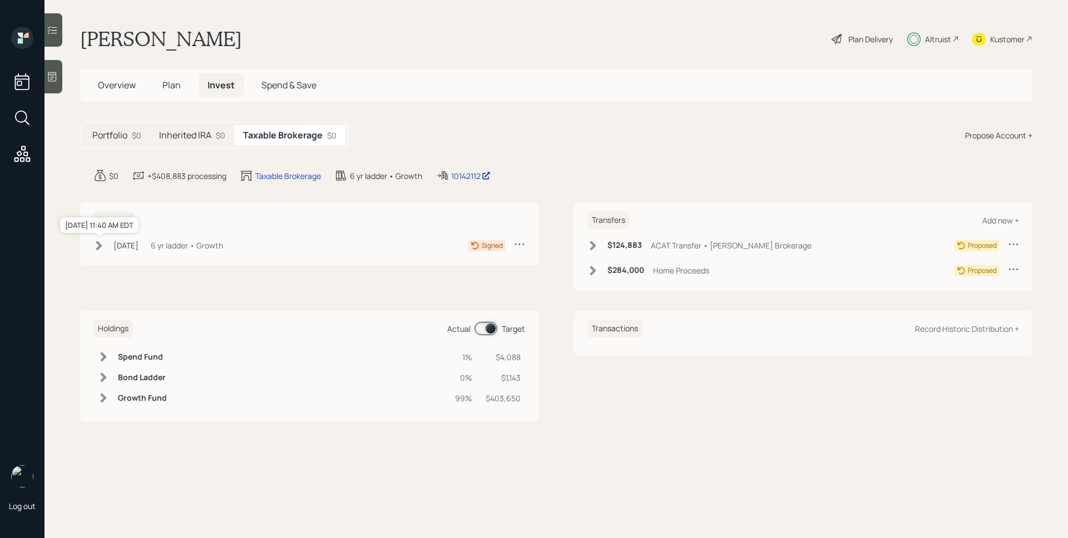
click at [122, 246] on div "[DATE]" at bounding box center [125, 246] width 25 height 12
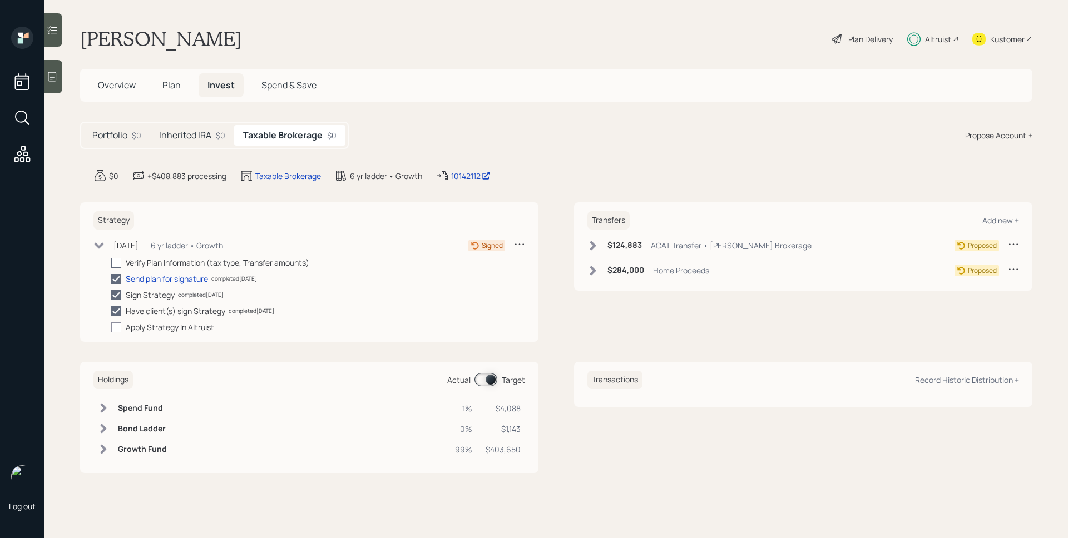
click at [120, 265] on div at bounding box center [116, 263] width 10 height 10
click at [111, 263] on input "checkbox" at bounding box center [111, 263] width 1 height 1
checkbox input "true"
click at [208, 142] on div "Inherited IRA $0" at bounding box center [192, 135] width 84 height 21
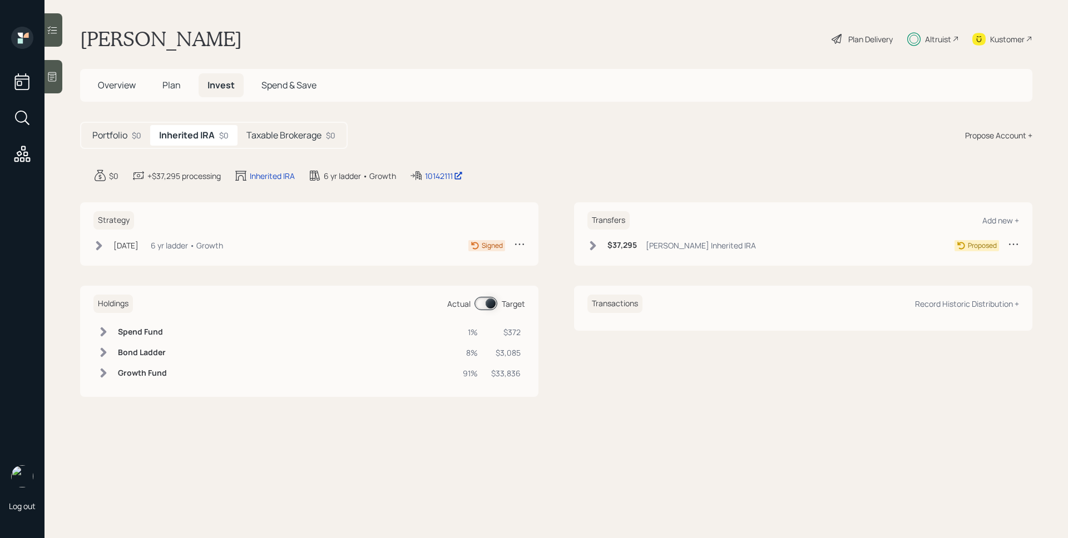
click at [628, 250] on h6 "$37,295" at bounding box center [621, 245] width 29 height 9
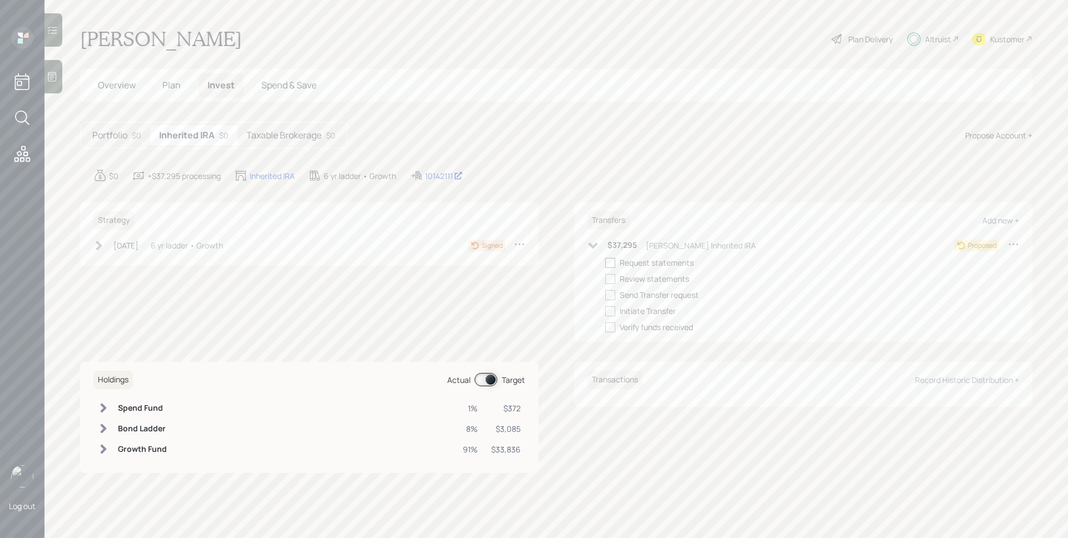
click at [616, 261] on label at bounding box center [612, 263] width 14 height 12
click at [605, 263] on input "checkbox" at bounding box center [605, 263] width 1 height 1
checkbox input "true"
click at [612, 277] on div at bounding box center [610, 279] width 10 height 10
click at [605, 279] on input "checkbox" at bounding box center [605, 279] width 1 height 1
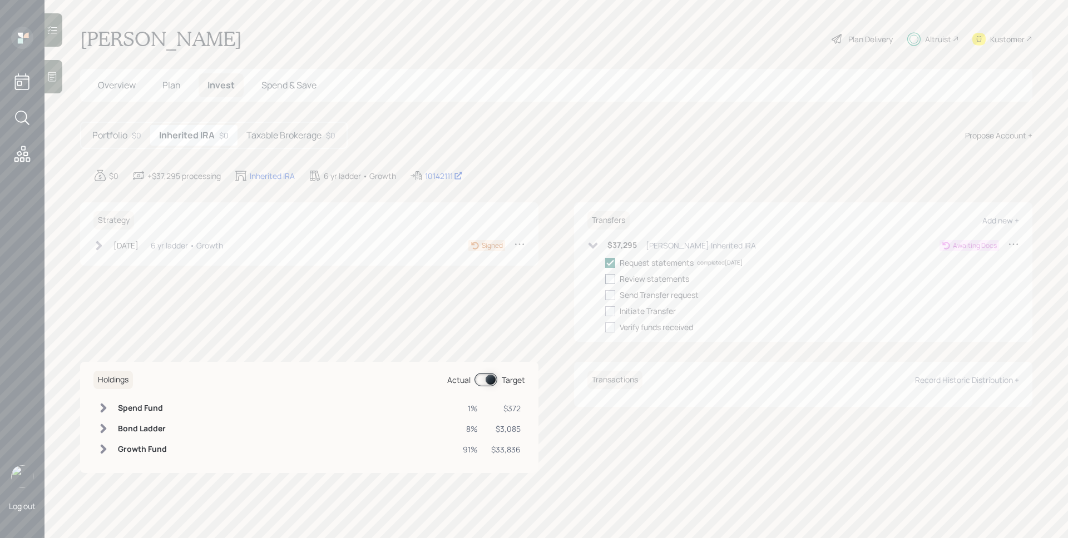
checkbox input "true"
click at [610, 289] on label at bounding box center [612, 295] width 14 height 12
click at [605, 295] on input "checkbox" at bounding box center [605, 295] width 1 height 1
checkbox input "true"
click at [611, 309] on div at bounding box center [610, 311] width 10 height 10
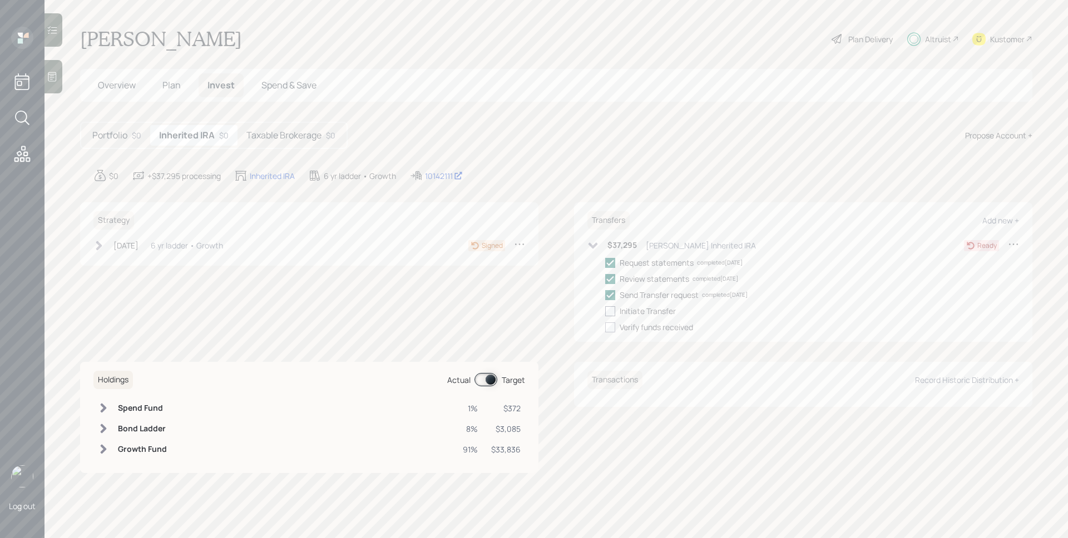
click at [605, 311] on input "checkbox" at bounding box center [605, 311] width 1 height 1
checkbox input "true"
click at [161, 242] on div "[DATE] [DATE] 11:40 AM EDT 6 yr ladder • Growth" at bounding box center [158, 246] width 130 height 14
click at [114, 326] on div at bounding box center [116, 328] width 10 height 10
click at [111, 327] on input "checkbox" at bounding box center [111, 327] width 1 height 1
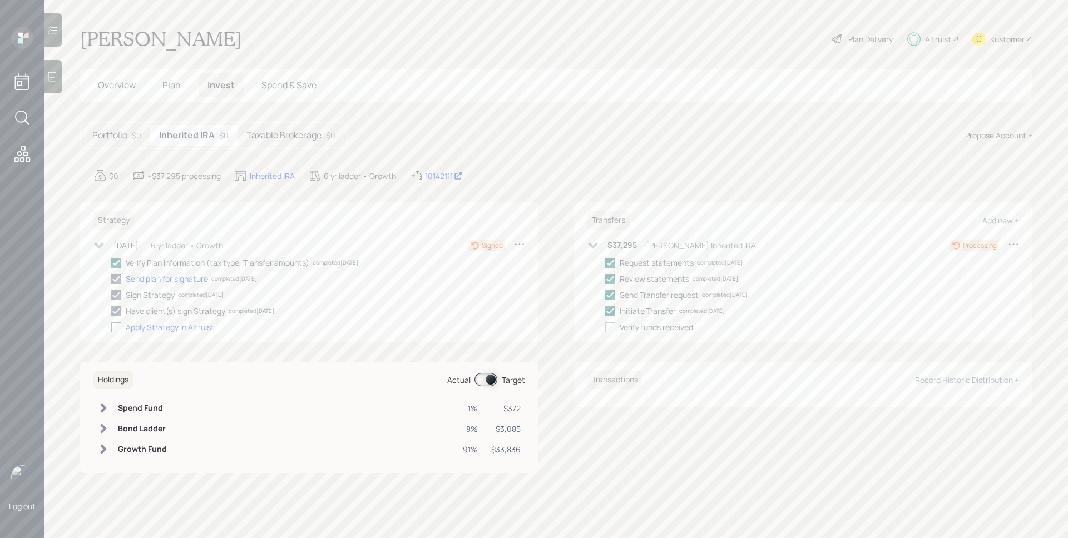
checkbox input "true"
click at [312, 139] on h5 "Taxable Brokerage" at bounding box center [283, 135] width 75 height 11
